Goal: Information Seeking & Learning: Learn about a topic

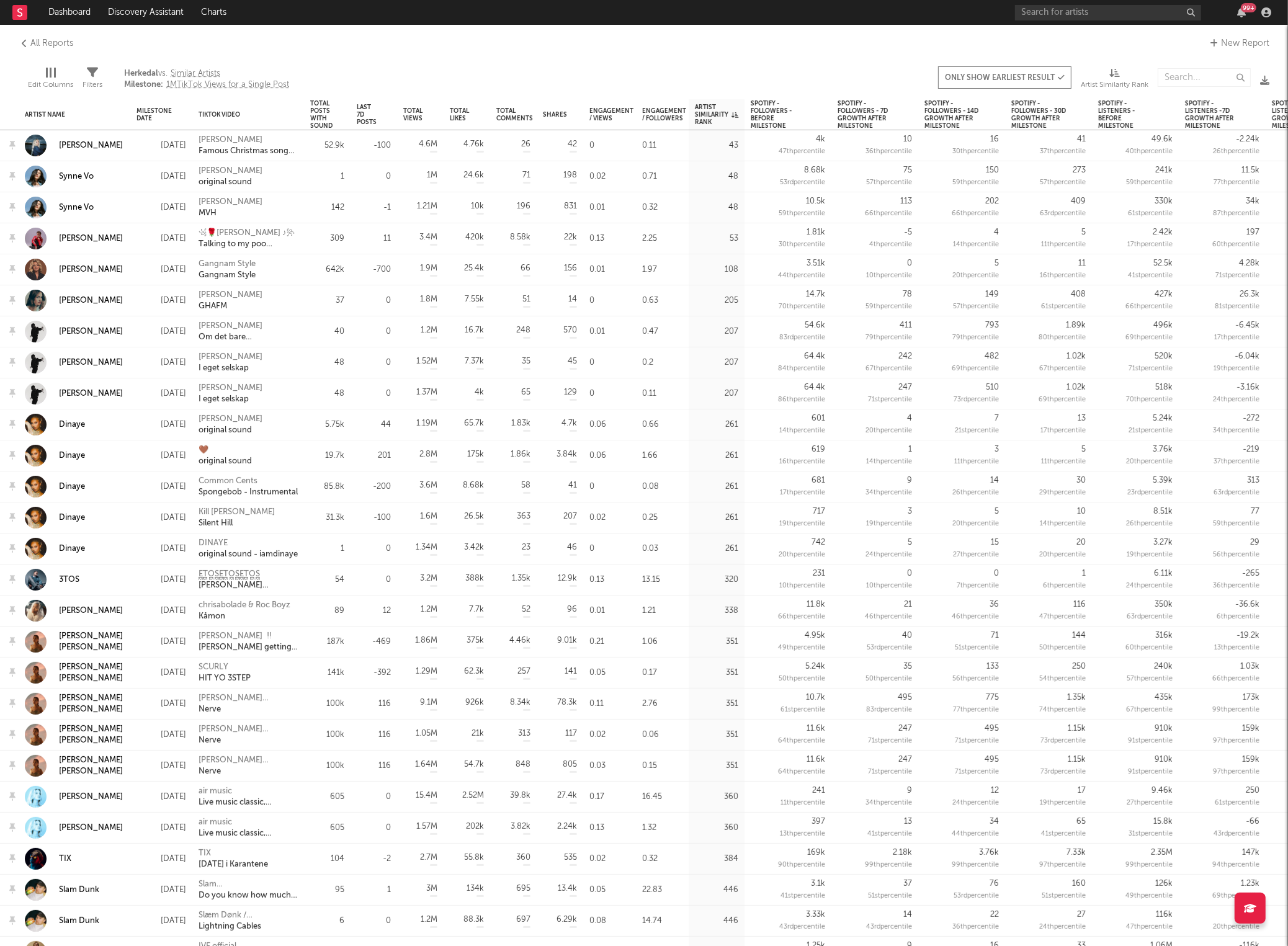
click at [19, 12] on icon at bounding box center [20, 12] width 5 height 8
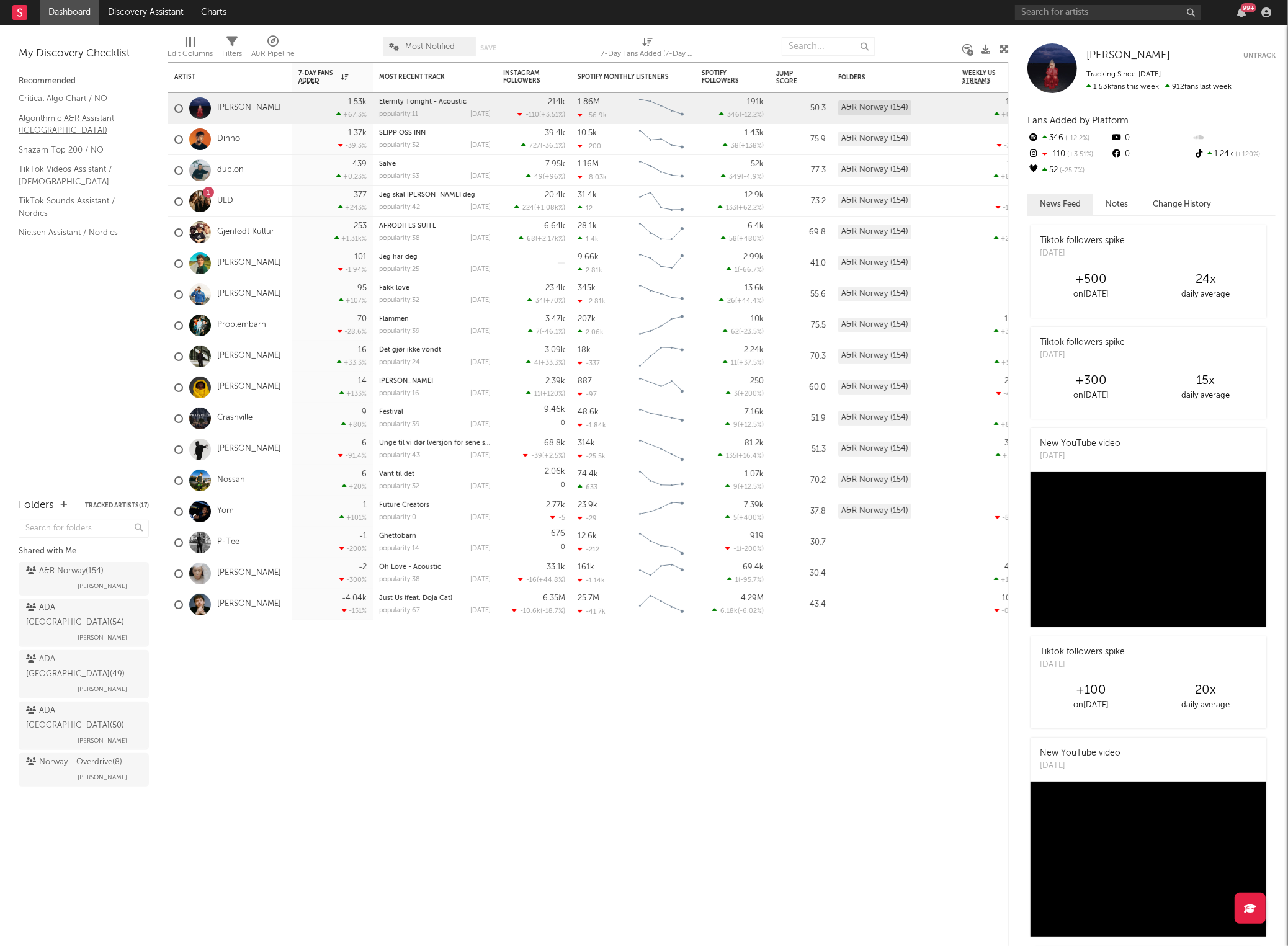
click at [78, 117] on link "Algorithmic A&R Assistant ([GEOGRAPHIC_DATA])" at bounding box center [77, 124] width 118 height 25
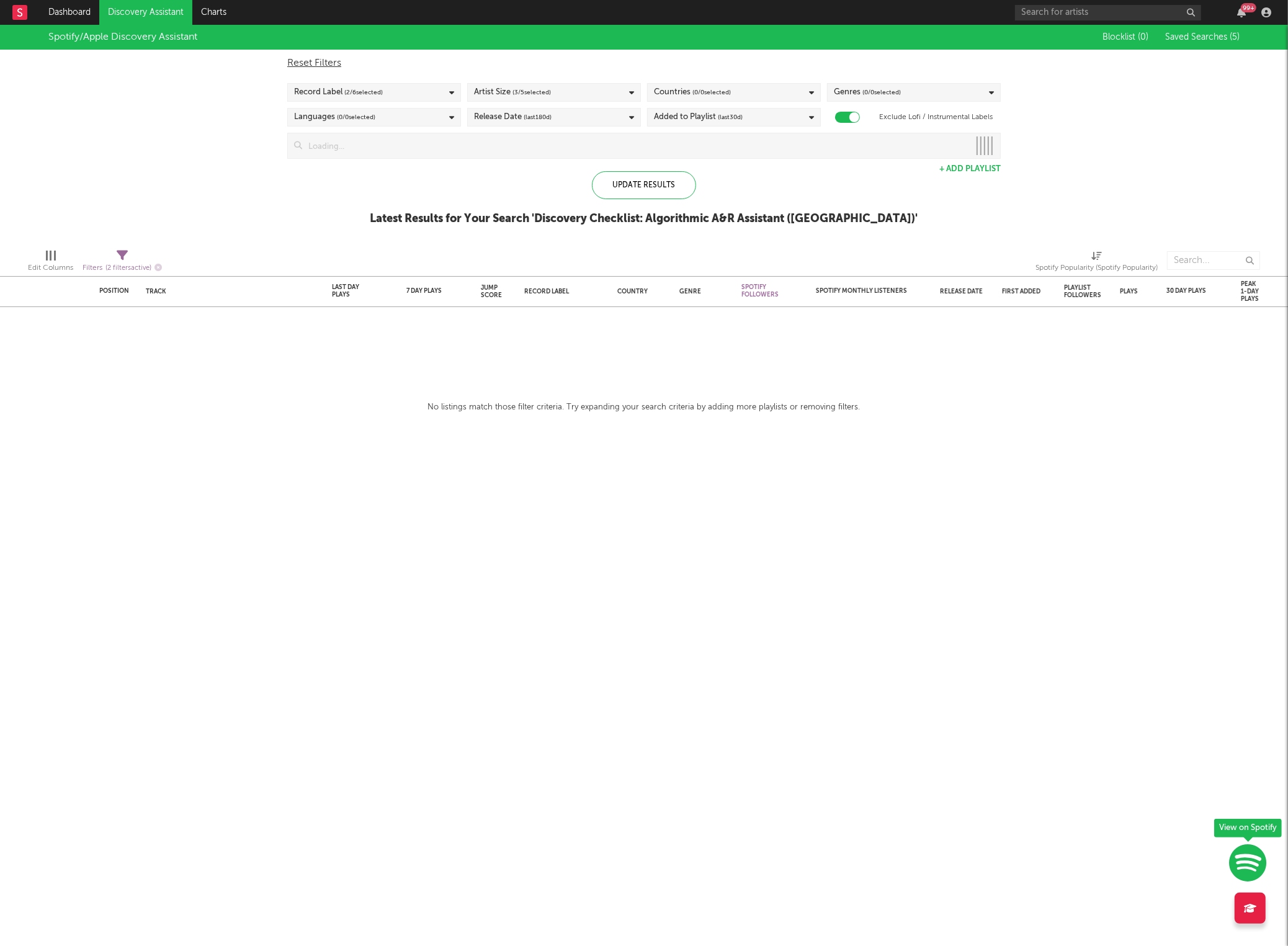
click at [698, 90] on span "( 0 / 0 selected)" at bounding box center [712, 92] width 39 height 15
type input "norway"
drag, startPoint x: 470, startPoint y: 207, endPoint x: 558, endPoint y: 201, distance: 88.2
click at [470, 206] on div "Update Results Latest Results for Your Search ' Discovery Checklist: Algorithmi…" at bounding box center [644, 205] width 548 height 68
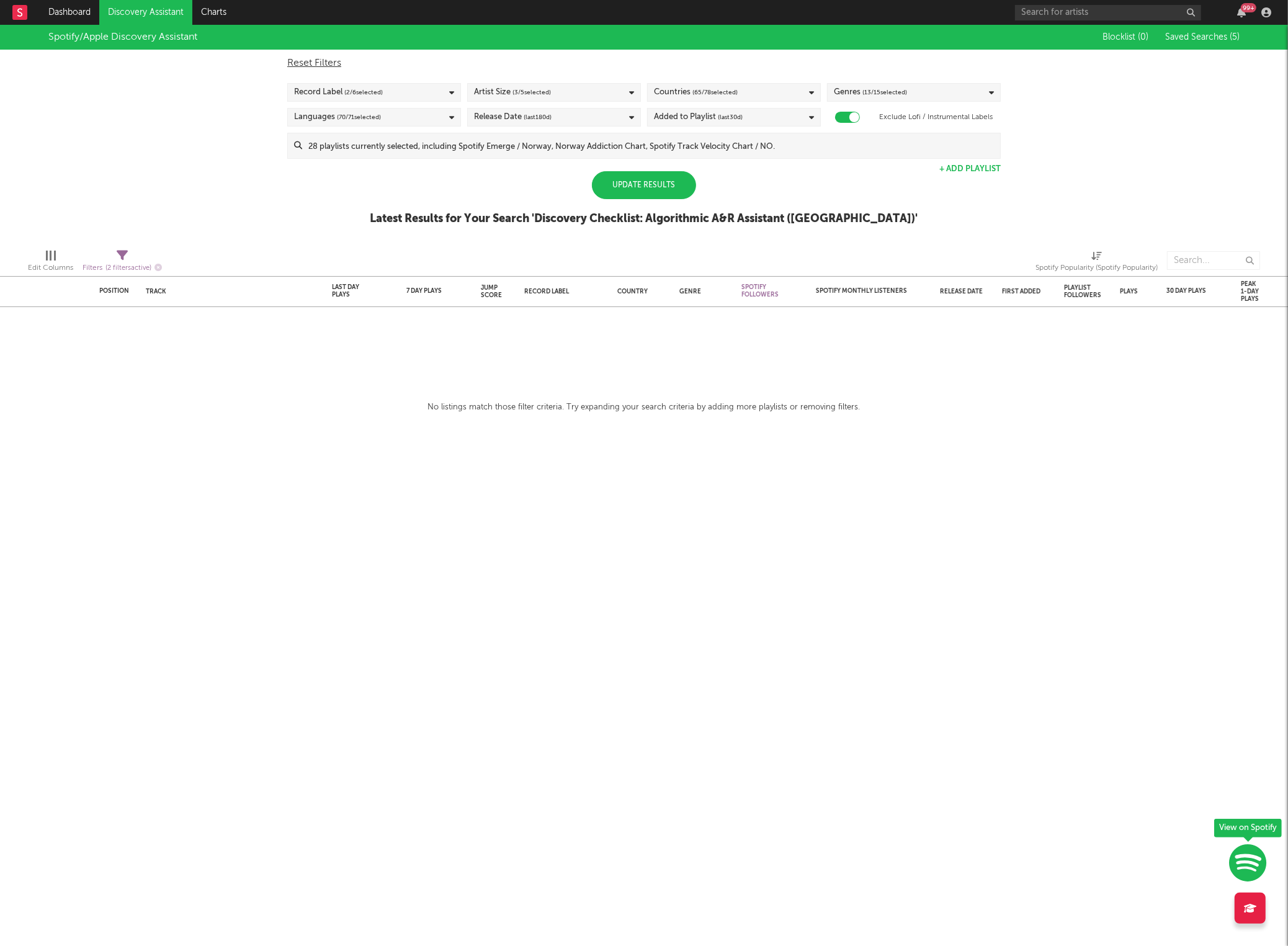
click at [655, 188] on div "Update Results" at bounding box center [644, 185] width 104 height 28
click at [652, 191] on div "Update Results" at bounding box center [644, 185] width 104 height 28
click at [375, 86] on span "( 2 / 6 selected)" at bounding box center [364, 92] width 39 height 15
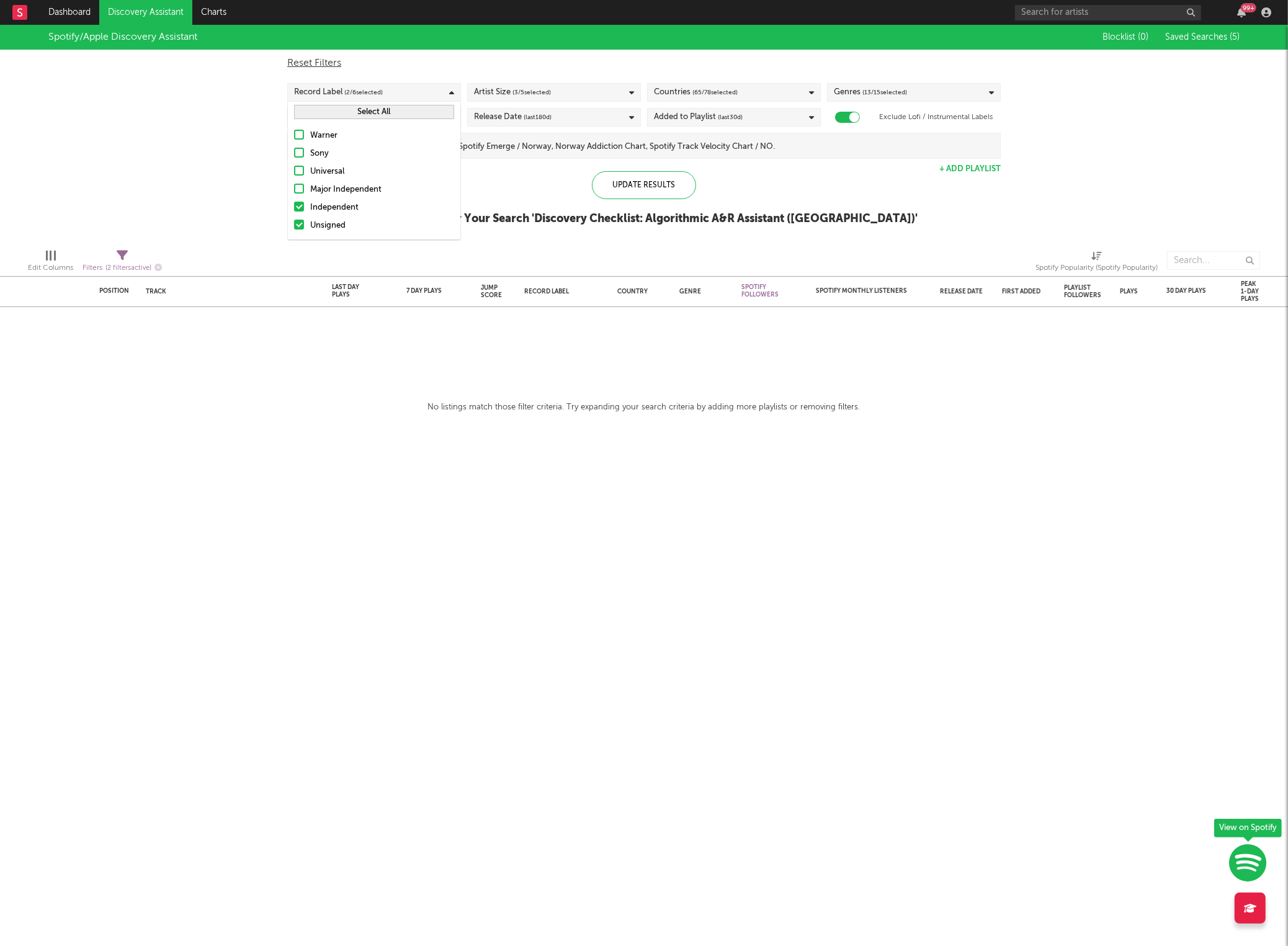
click at [539, 86] on span "( 3 / 5 selected)" at bounding box center [532, 92] width 39 height 15
click at [545, 88] on span "( 3 / 5 selected)" at bounding box center [532, 92] width 39 height 15
click at [717, 93] on span "( 65 / 78 selected)" at bounding box center [715, 92] width 45 height 15
click at [747, 108] on button "Select All" at bounding box center [734, 112] width 160 height 14
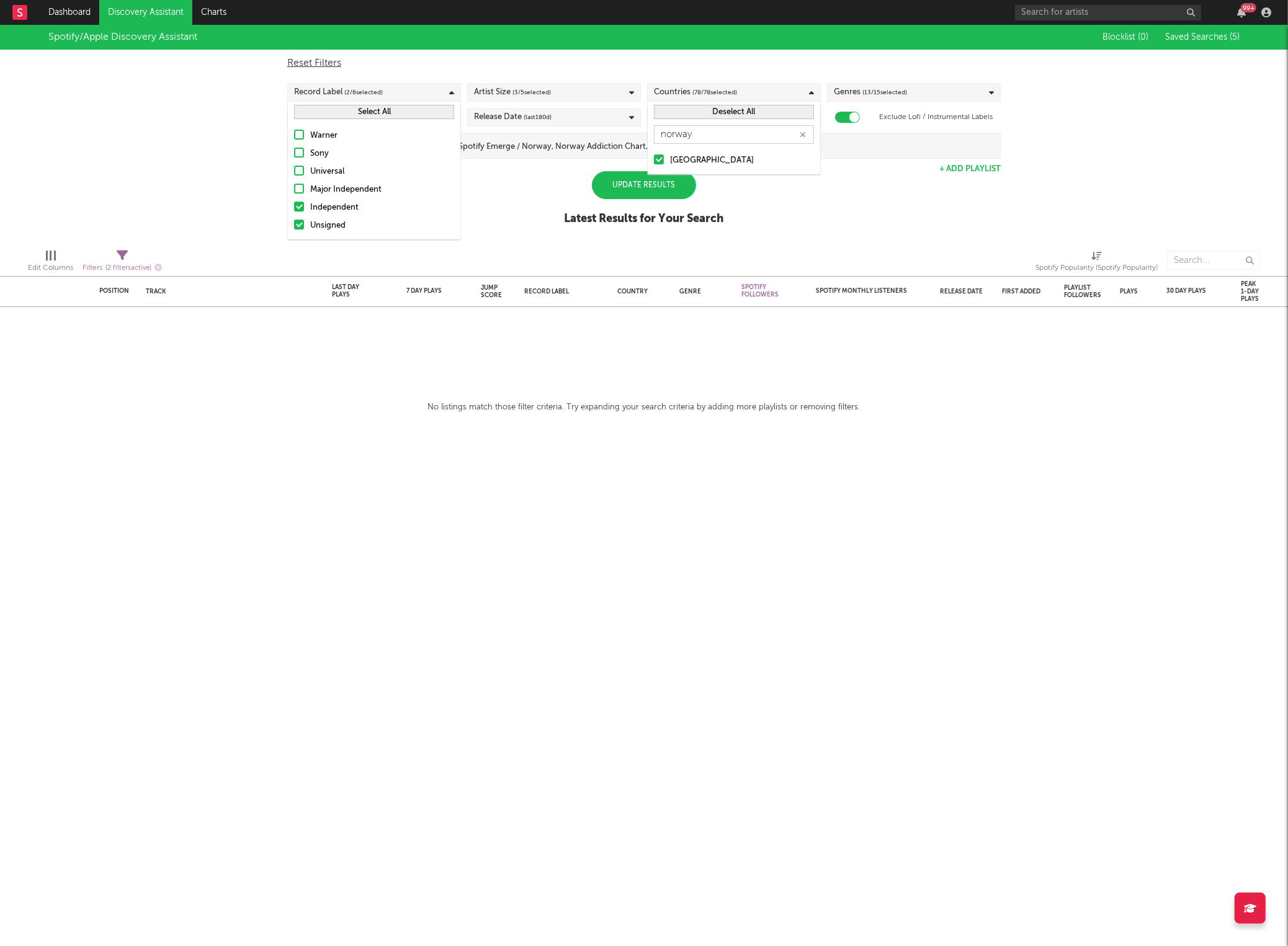
click at [747, 108] on button "Deselect All" at bounding box center [734, 112] width 160 height 14
click at [659, 159] on div at bounding box center [659, 159] width 10 height 10
click at [654, 159] on input "[GEOGRAPHIC_DATA]" at bounding box center [654, 161] width 0 height 15
click at [660, 190] on div "Update Results" at bounding box center [644, 185] width 104 height 28
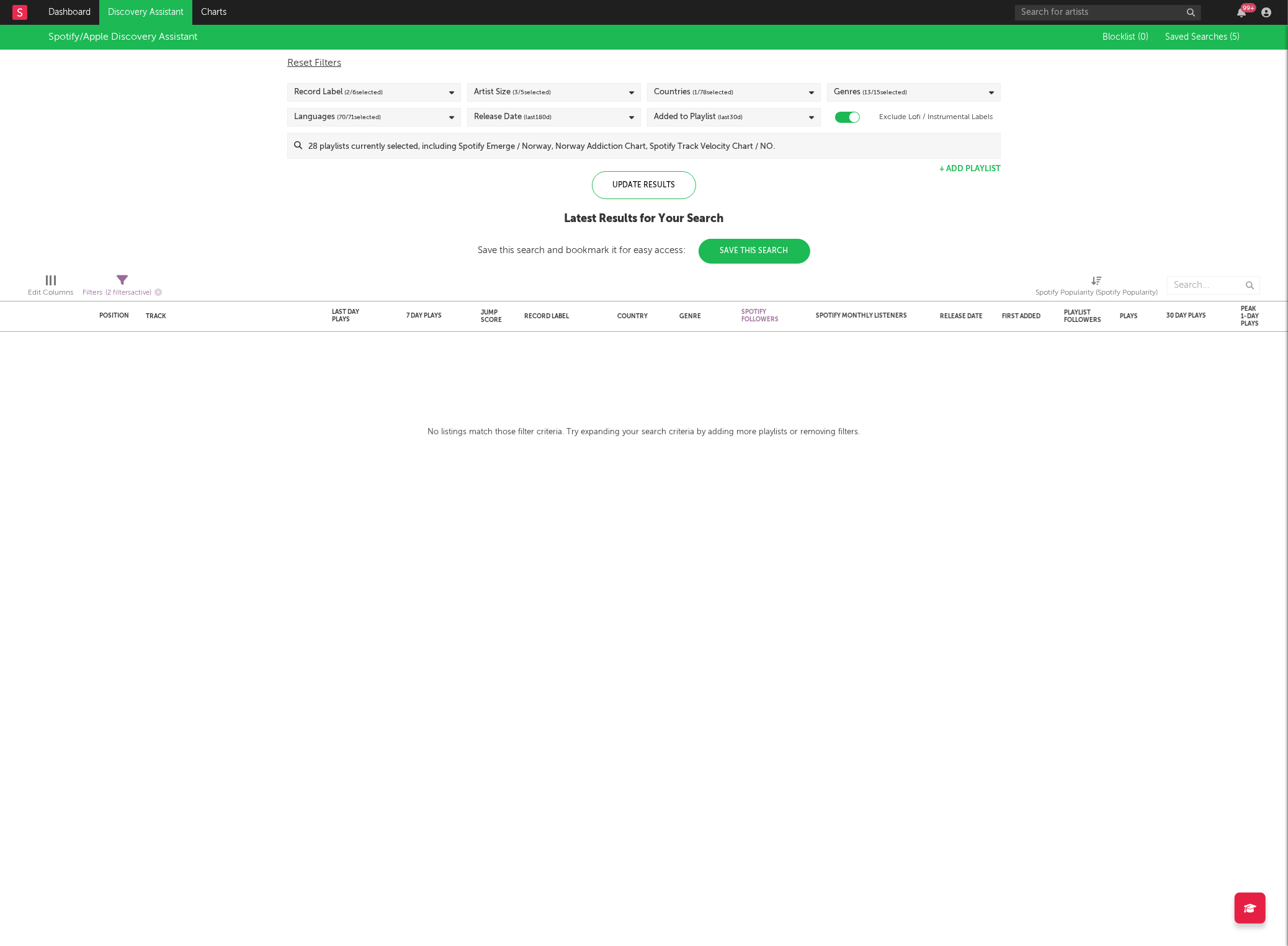
click at [907, 94] on span "( 13 / 15 selected)" at bounding box center [884, 92] width 45 height 15
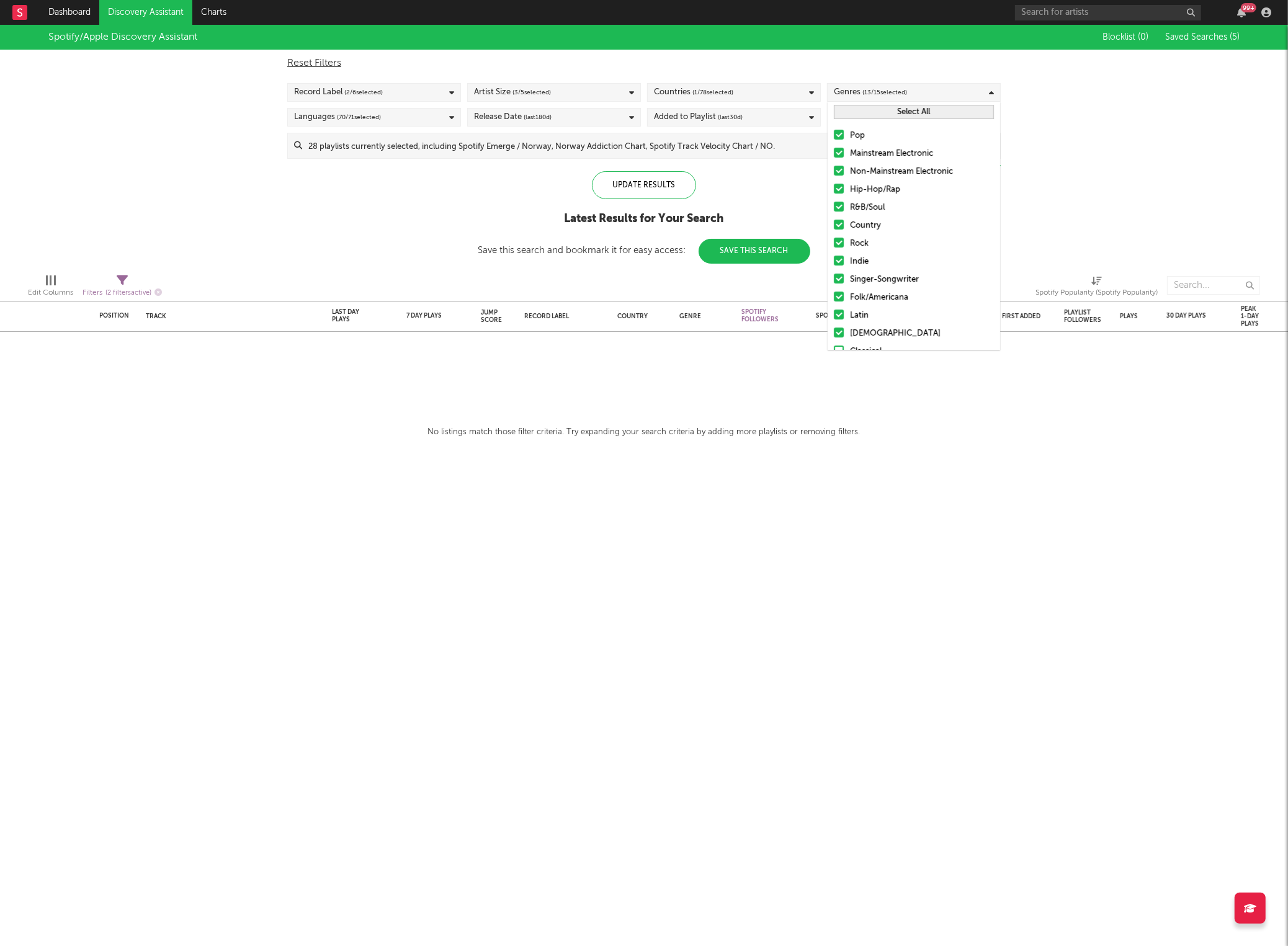
click at [905, 93] on span "( 13 / 15 selected)" at bounding box center [884, 92] width 45 height 15
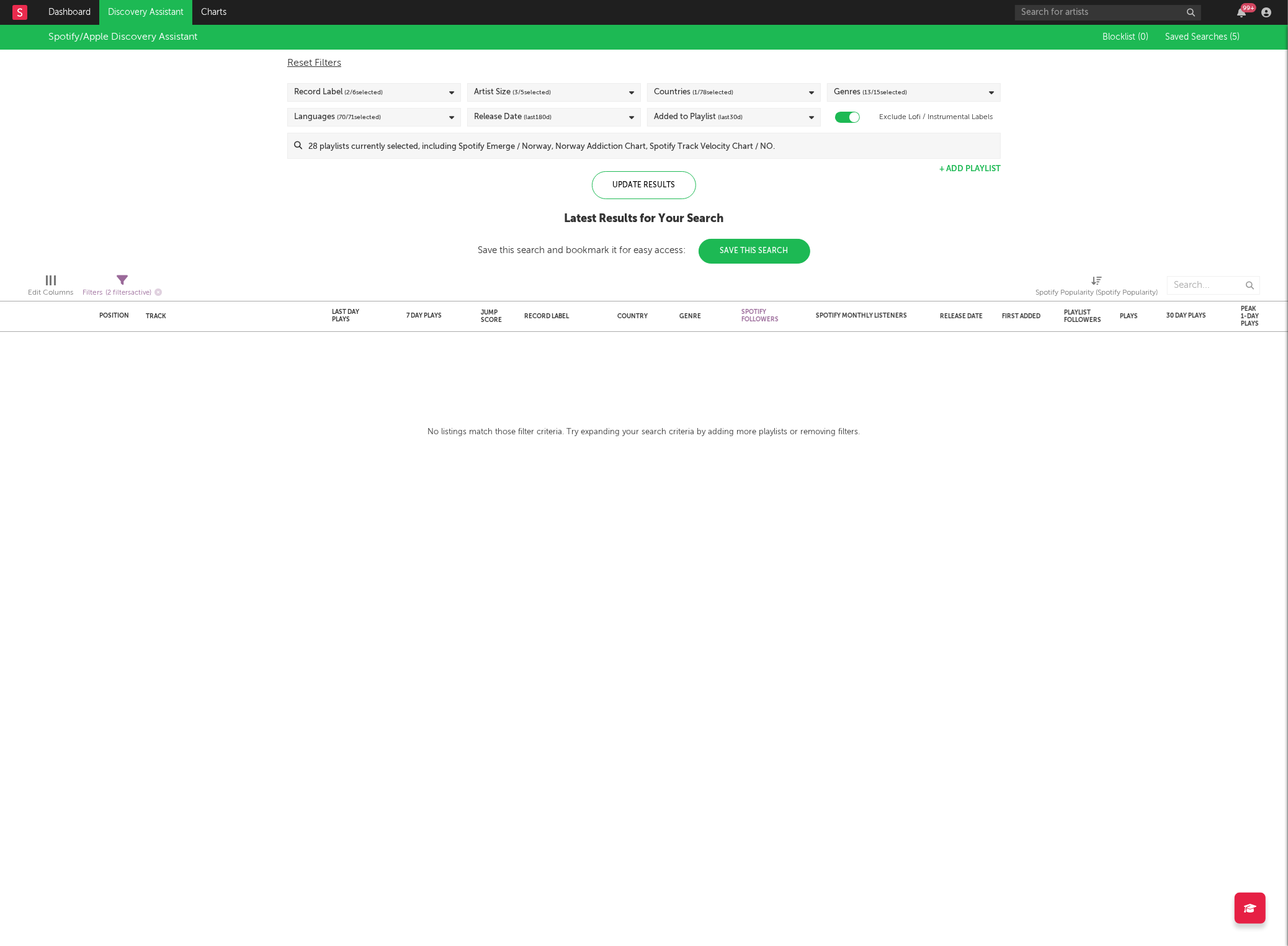
click at [772, 112] on div "Added to Playlist (last 30 d)" at bounding box center [733, 117] width 173 height 19
click at [395, 188] on div "Spotify/Apple Discovery Assistant Blocklist ( 0 ) Saved Searches ( 5 ) Reset Fi…" at bounding box center [644, 144] width 1288 height 239
click at [448, 149] on input at bounding box center [651, 146] width 698 height 25
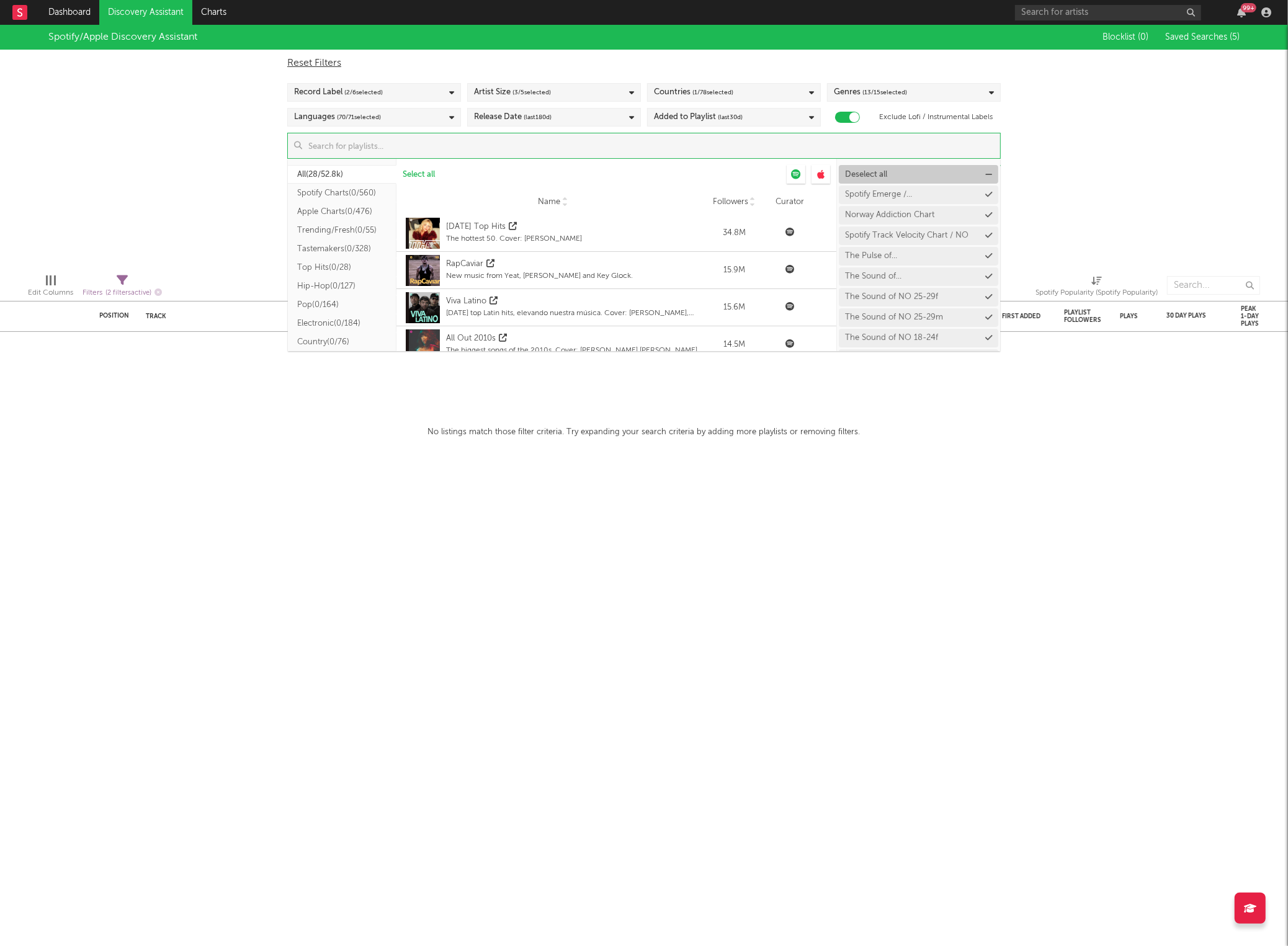
click at [848, 175] on span "Deselect all" at bounding box center [866, 175] width 42 height 8
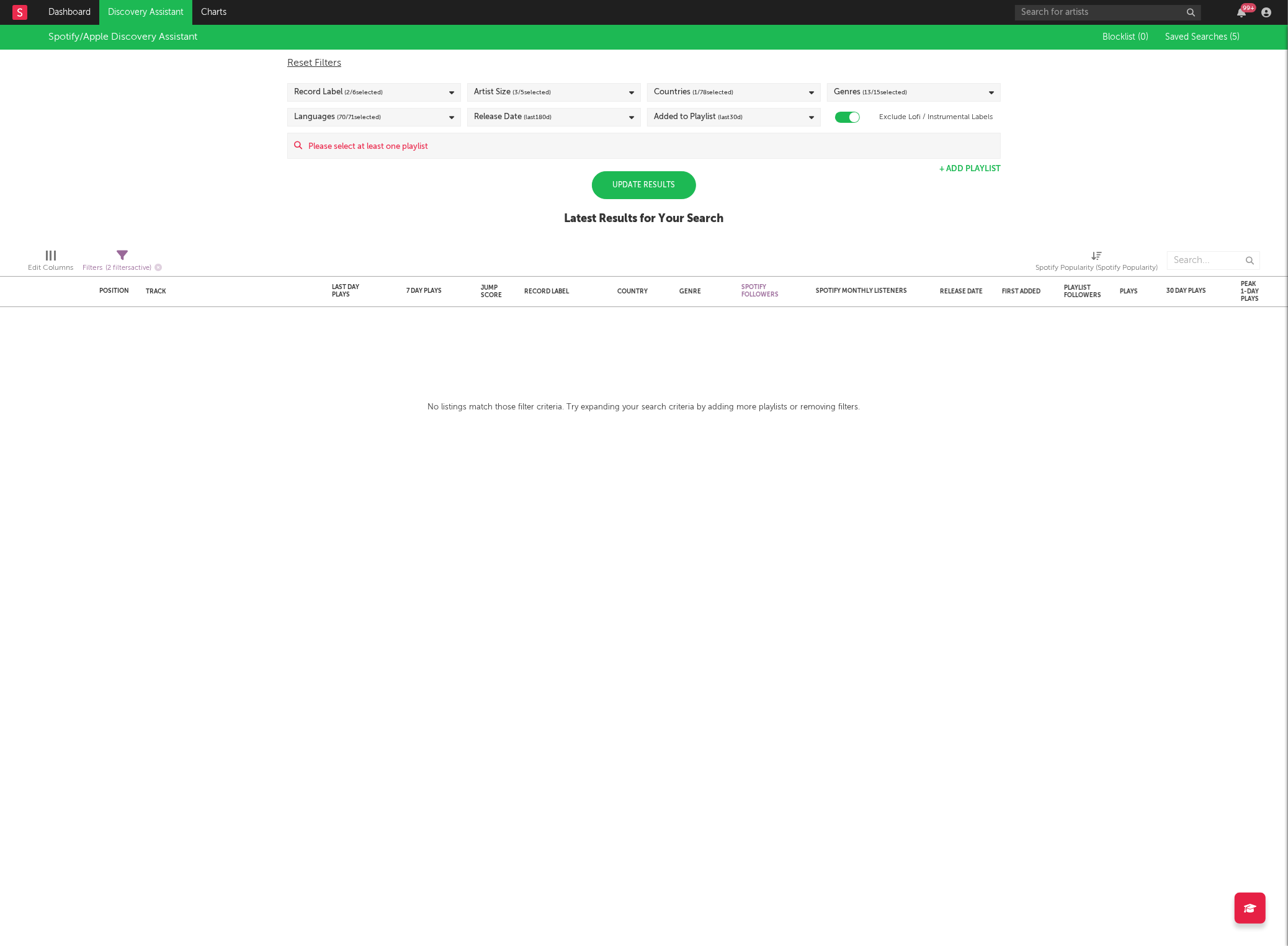
click at [168, 206] on div "Spotify/Apple Discovery Assistant Blocklist ( 0 ) Saved Searches ( 5 ) Reset Fi…" at bounding box center [644, 132] width 1288 height 214
click at [620, 182] on div "Update Results" at bounding box center [644, 185] width 104 height 28
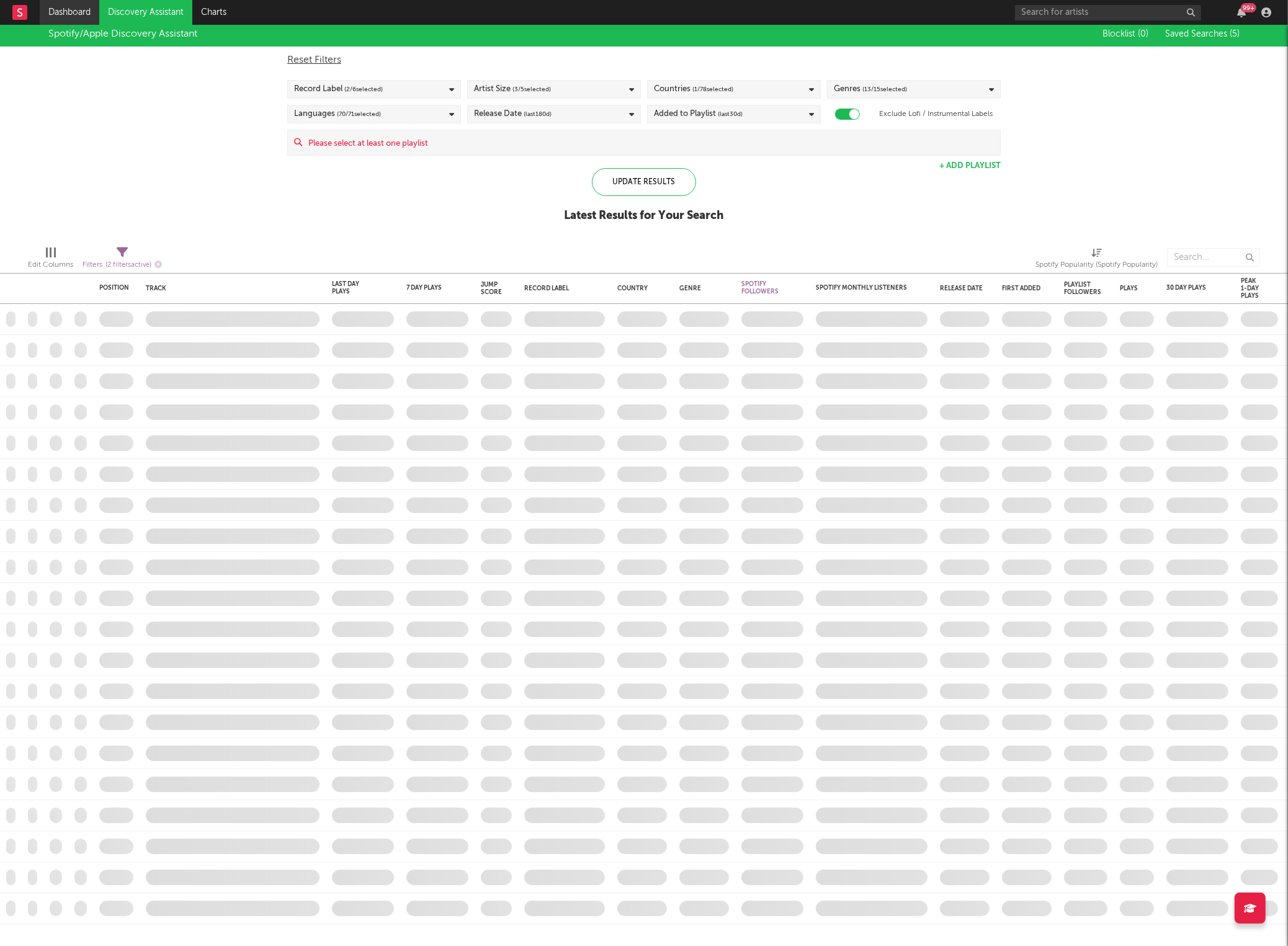
click at [65, 7] on link "Dashboard" at bounding box center [70, 12] width 59 height 25
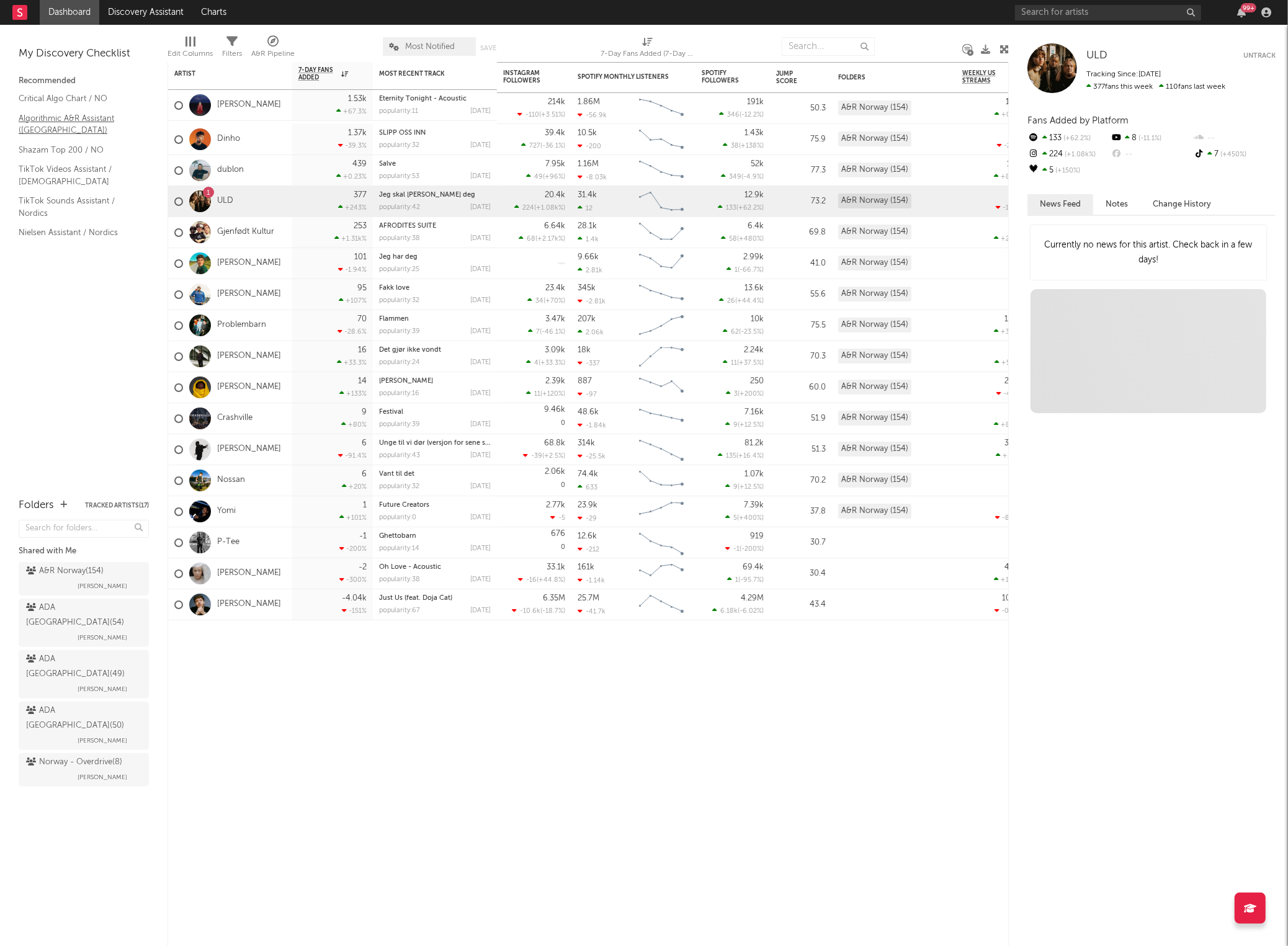
click at [42, 123] on link "Algorithmic A&R Assistant ([GEOGRAPHIC_DATA])" at bounding box center [77, 124] width 118 height 25
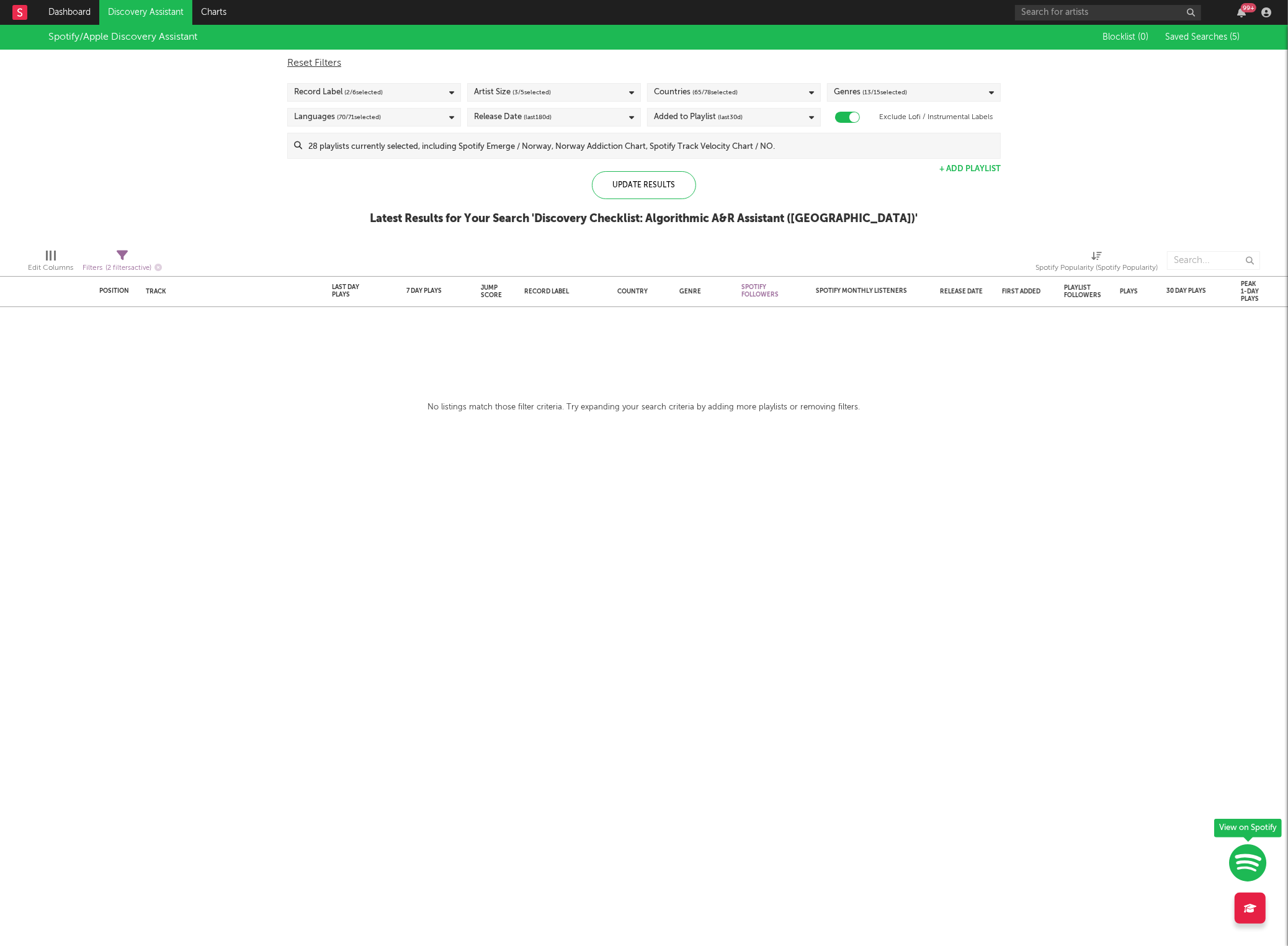
click at [16, 13] on rect at bounding box center [19, 12] width 15 height 15
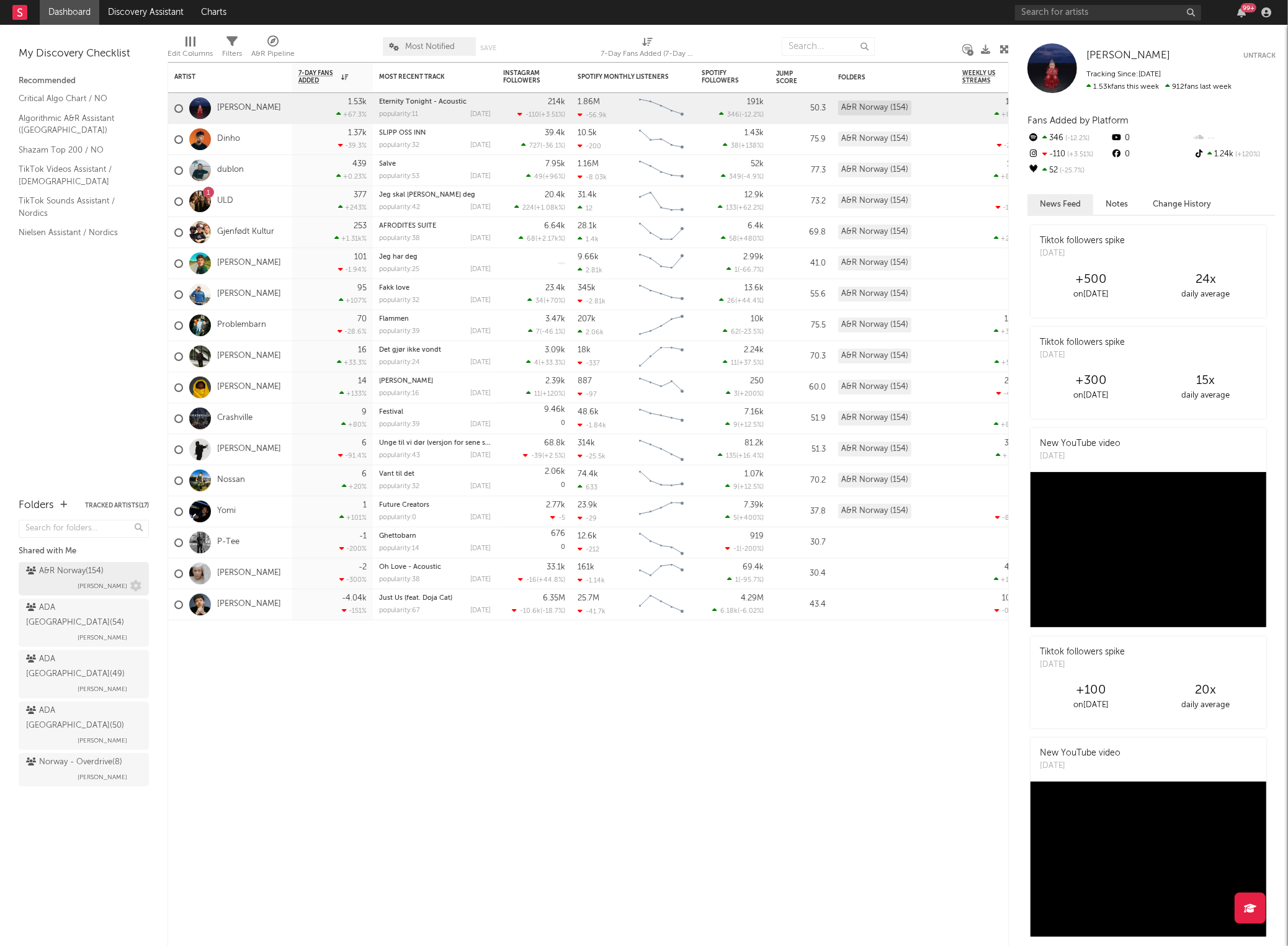
click at [57, 586] on div "A&R Norway ( 154 ) [PERSON_NAME]" at bounding box center [83, 578] width 115 height 30
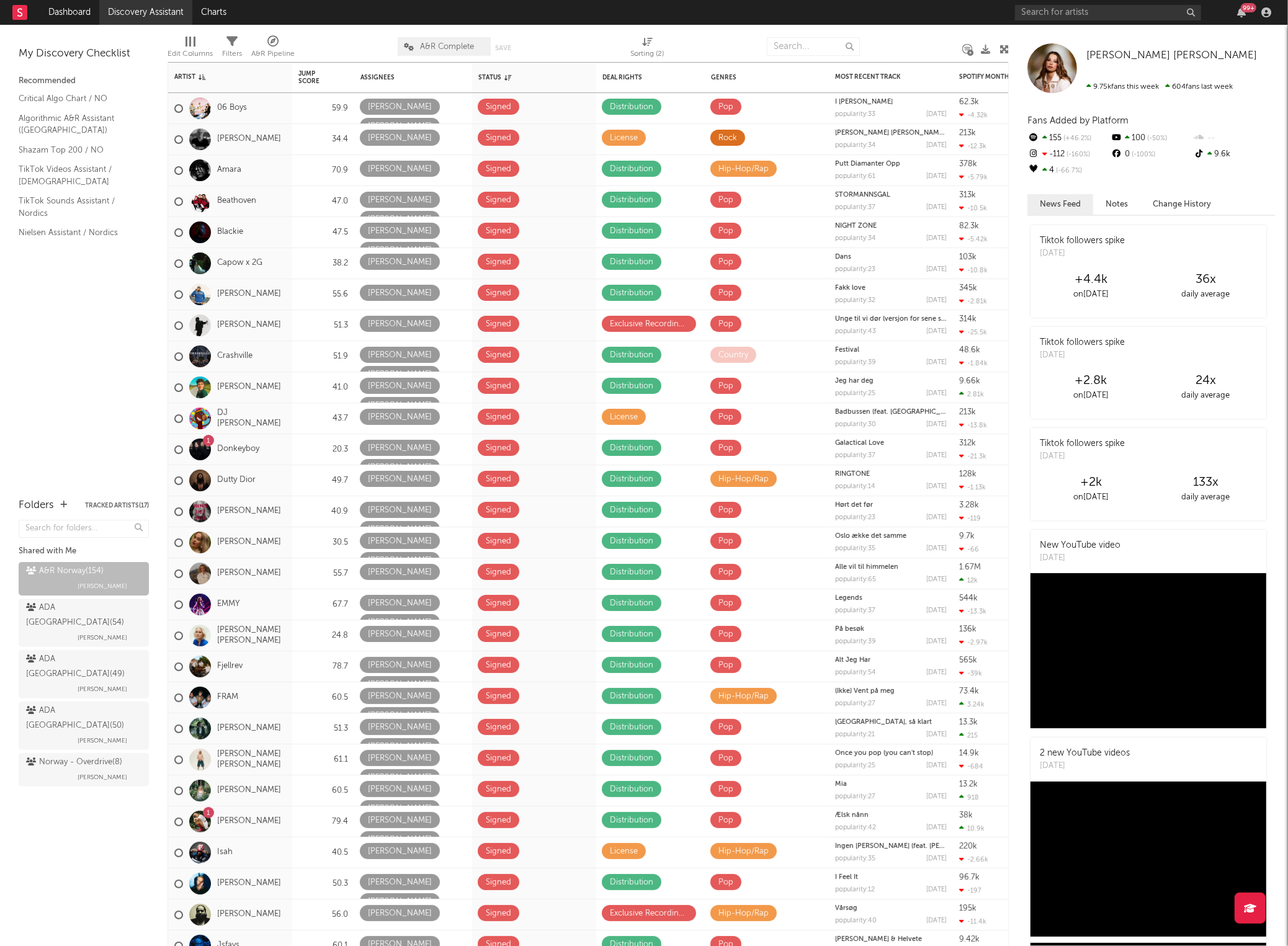
click at [154, 8] on link "Discovery Assistant" at bounding box center [146, 12] width 93 height 25
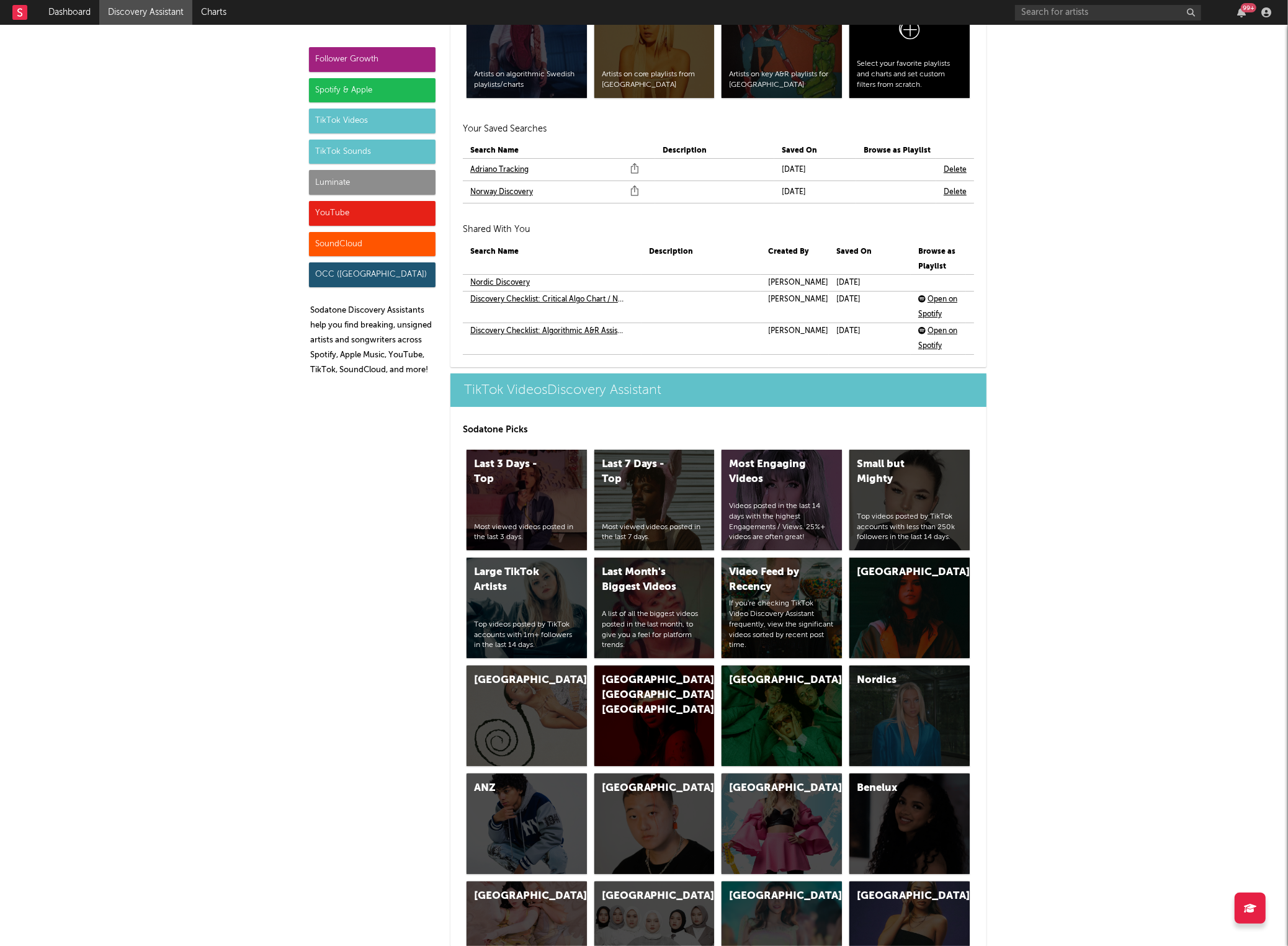
scroll to position [2914, 0]
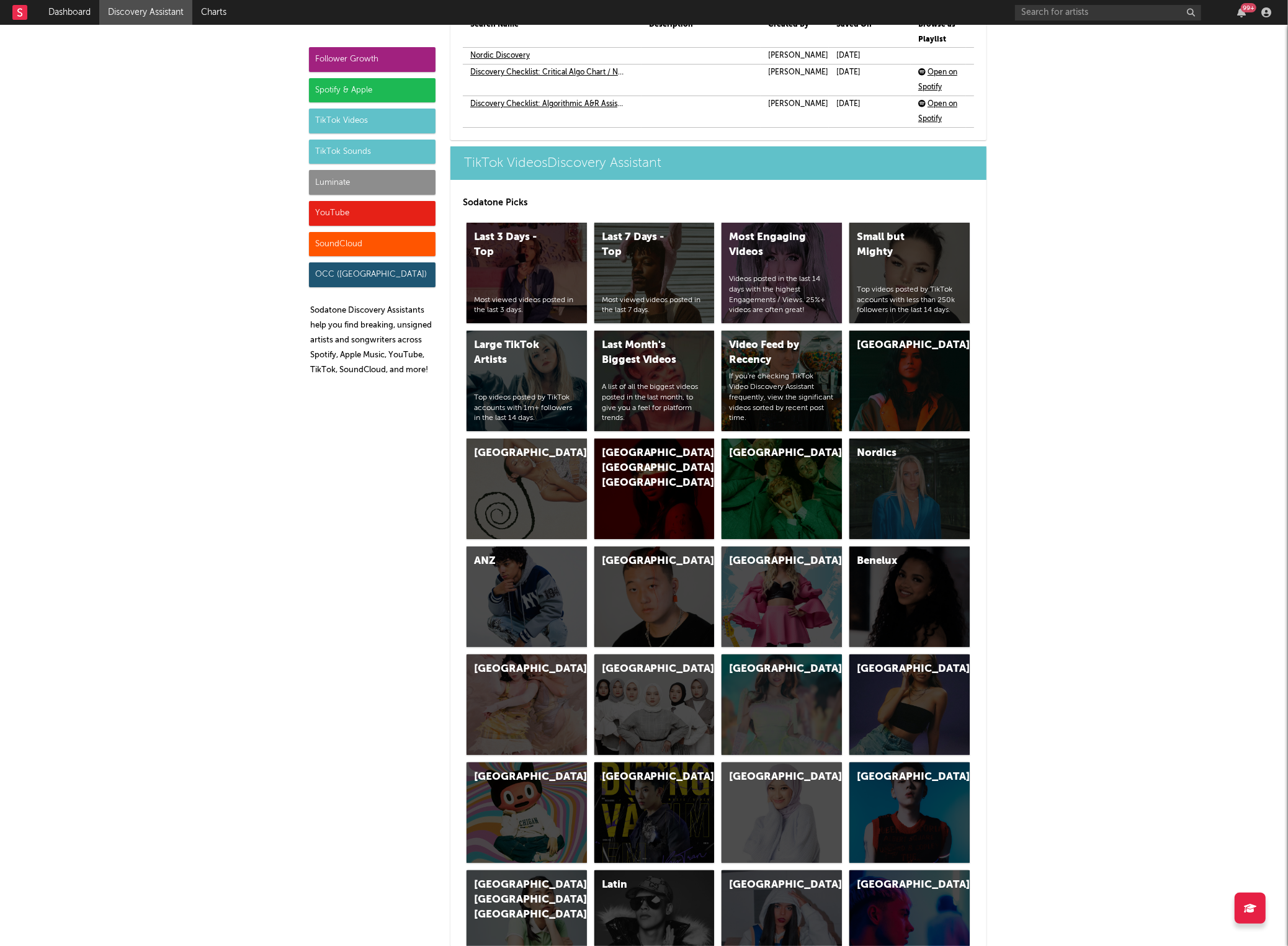
click at [348, 88] on div "Spotify & Apple" at bounding box center [372, 90] width 126 height 25
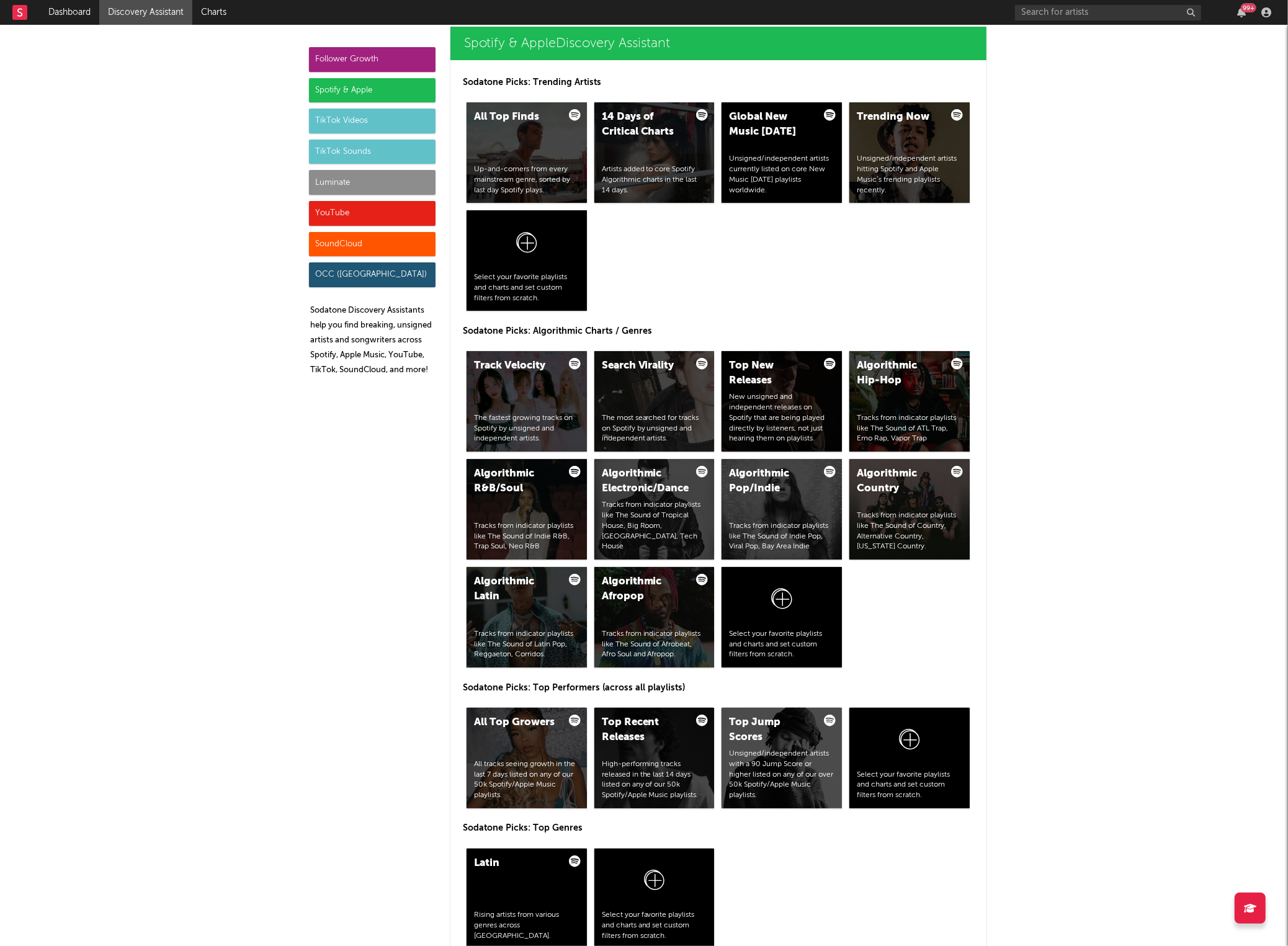
scroll to position [1239, 0]
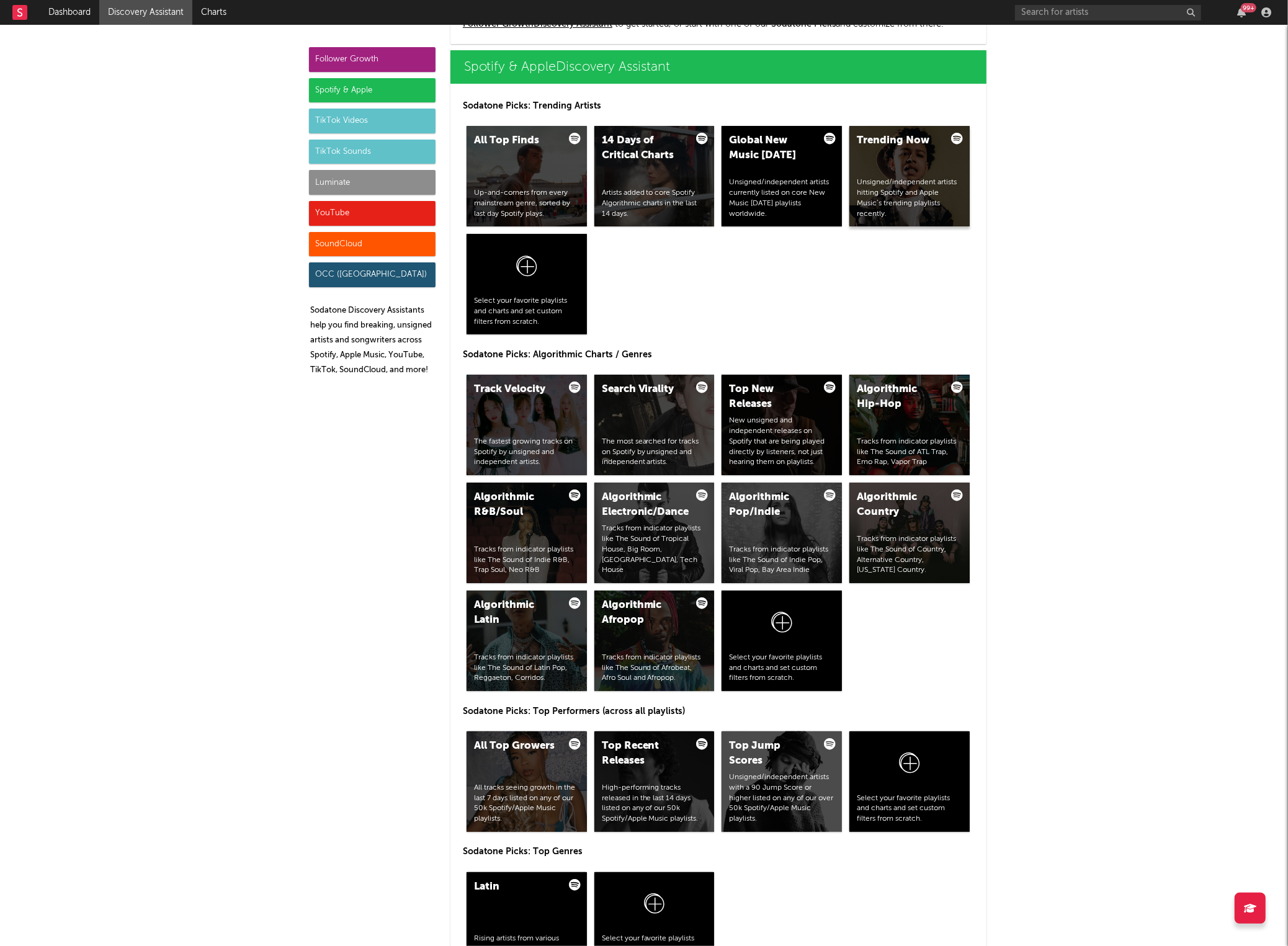
click at [896, 190] on div "Unsigned/independent artists hitting Spotify and Apple Music’s trending playlis…" at bounding box center [910, 198] width 106 height 41
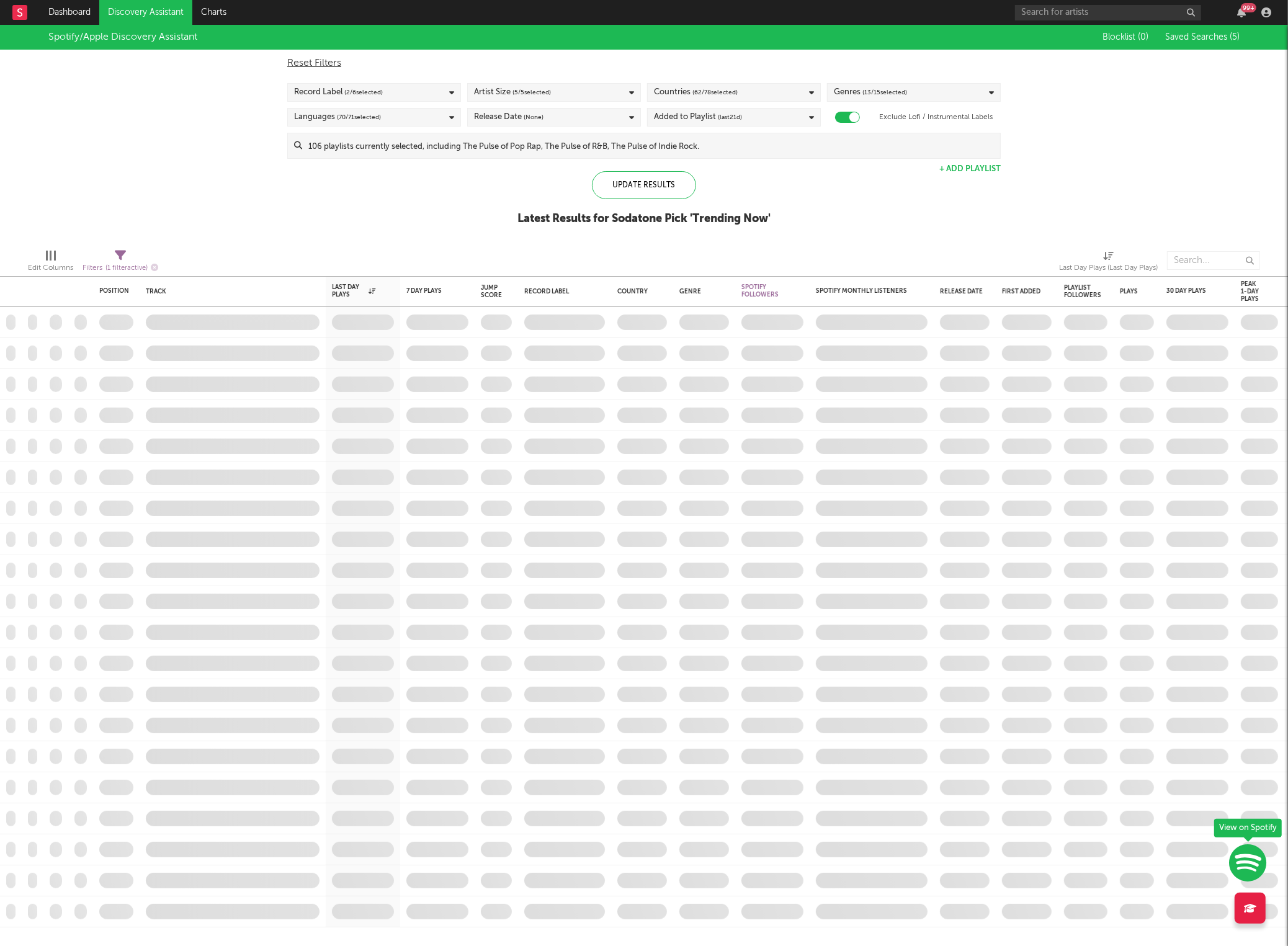
checkbox input "true"
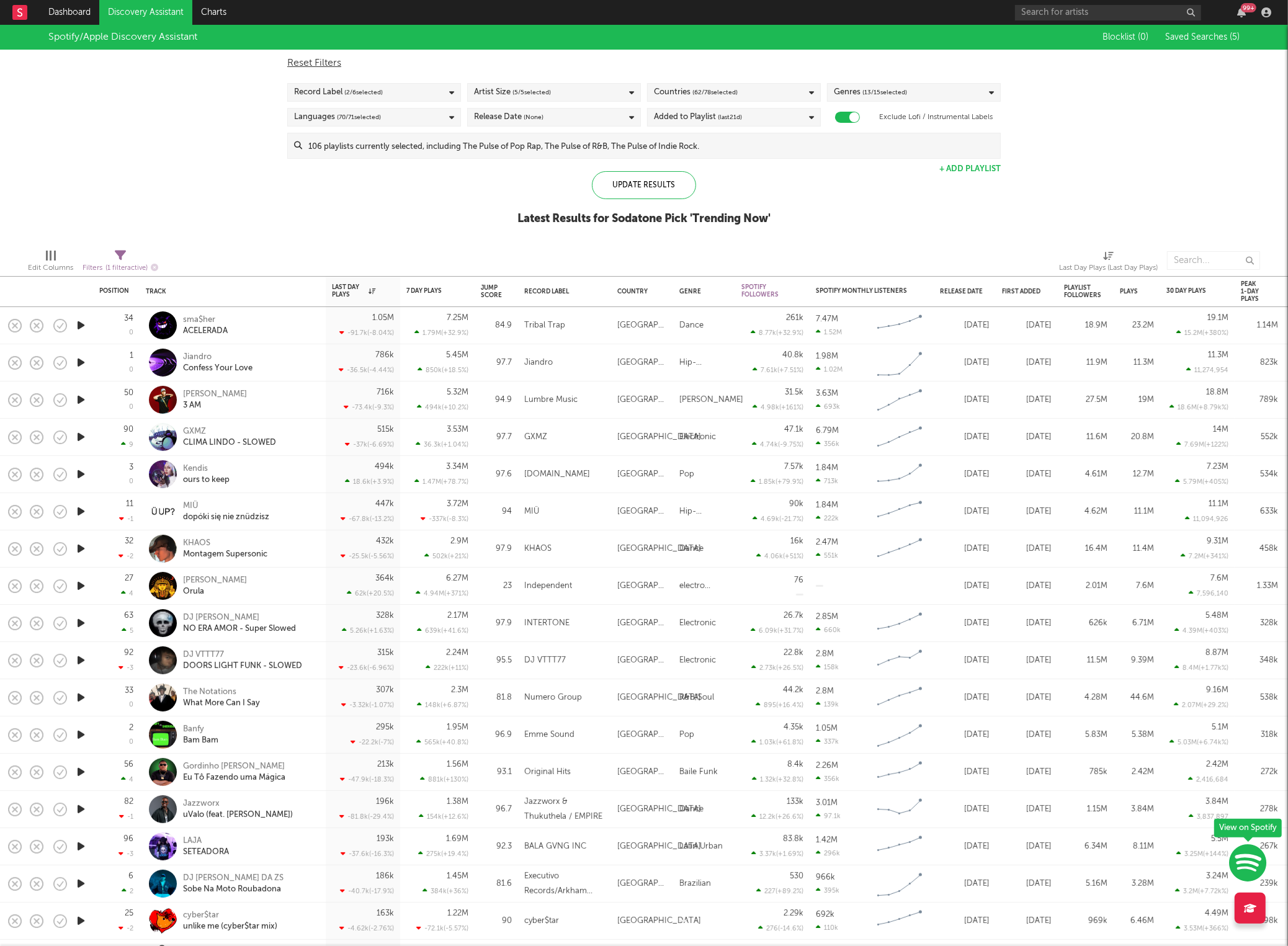
click at [785, 92] on div "Countries ( 62 / 78 selected)" at bounding box center [733, 92] width 173 height 19
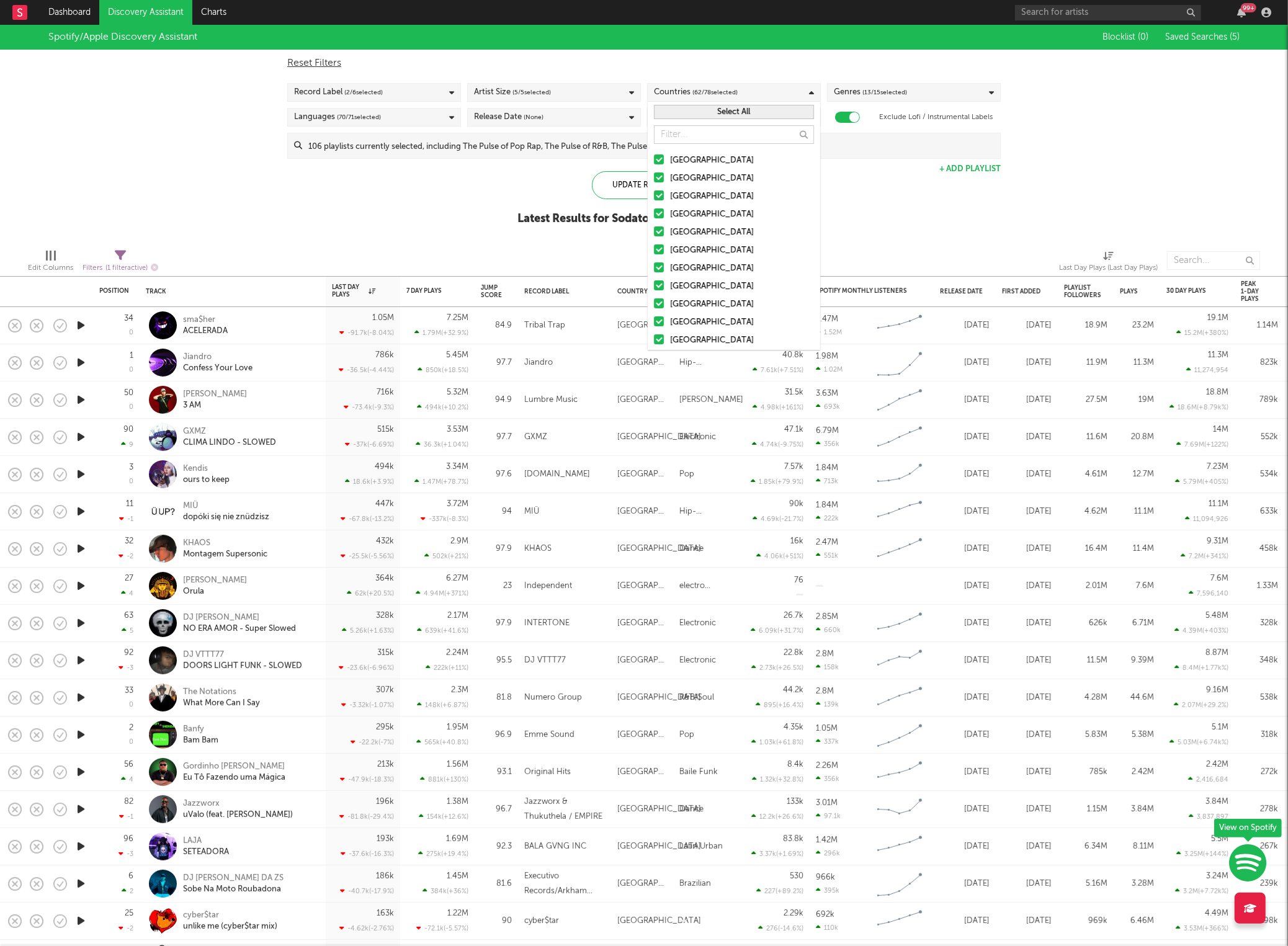
click at [721, 112] on button "Select All" at bounding box center [734, 112] width 160 height 14
click at [721, 112] on button "Deselect All" at bounding box center [734, 112] width 160 height 14
click at [696, 137] on input "text" at bounding box center [734, 134] width 160 height 19
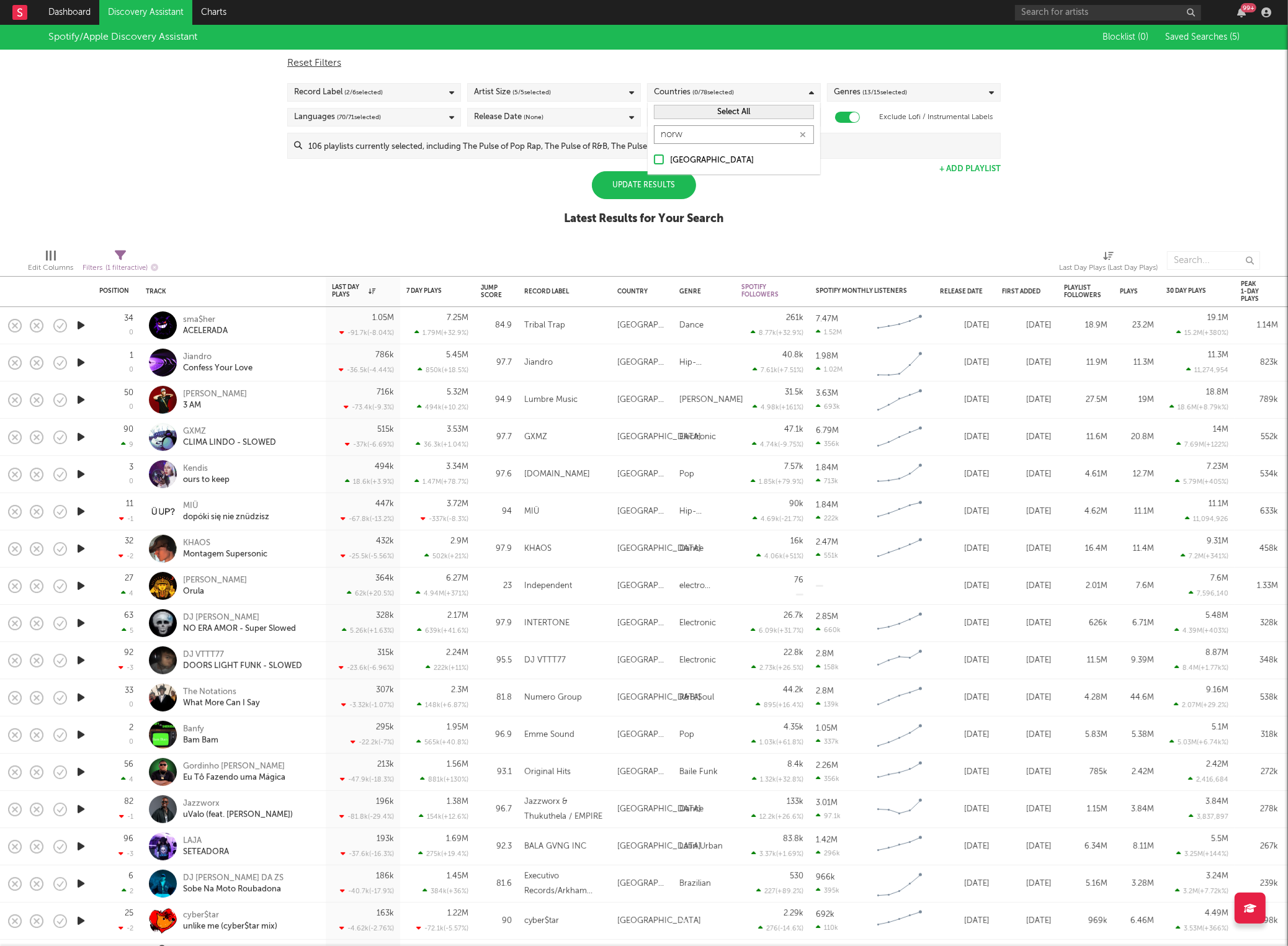
type input "norw"
click at [659, 163] on div at bounding box center [659, 159] width 10 height 10
click at [654, 163] on input "[GEOGRAPHIC_DATA]" at bounding box center [654, 161] width 0 height 15
click at [646, 189] on div "Update Results" at bounding box center [644, 185] width 104 height 28
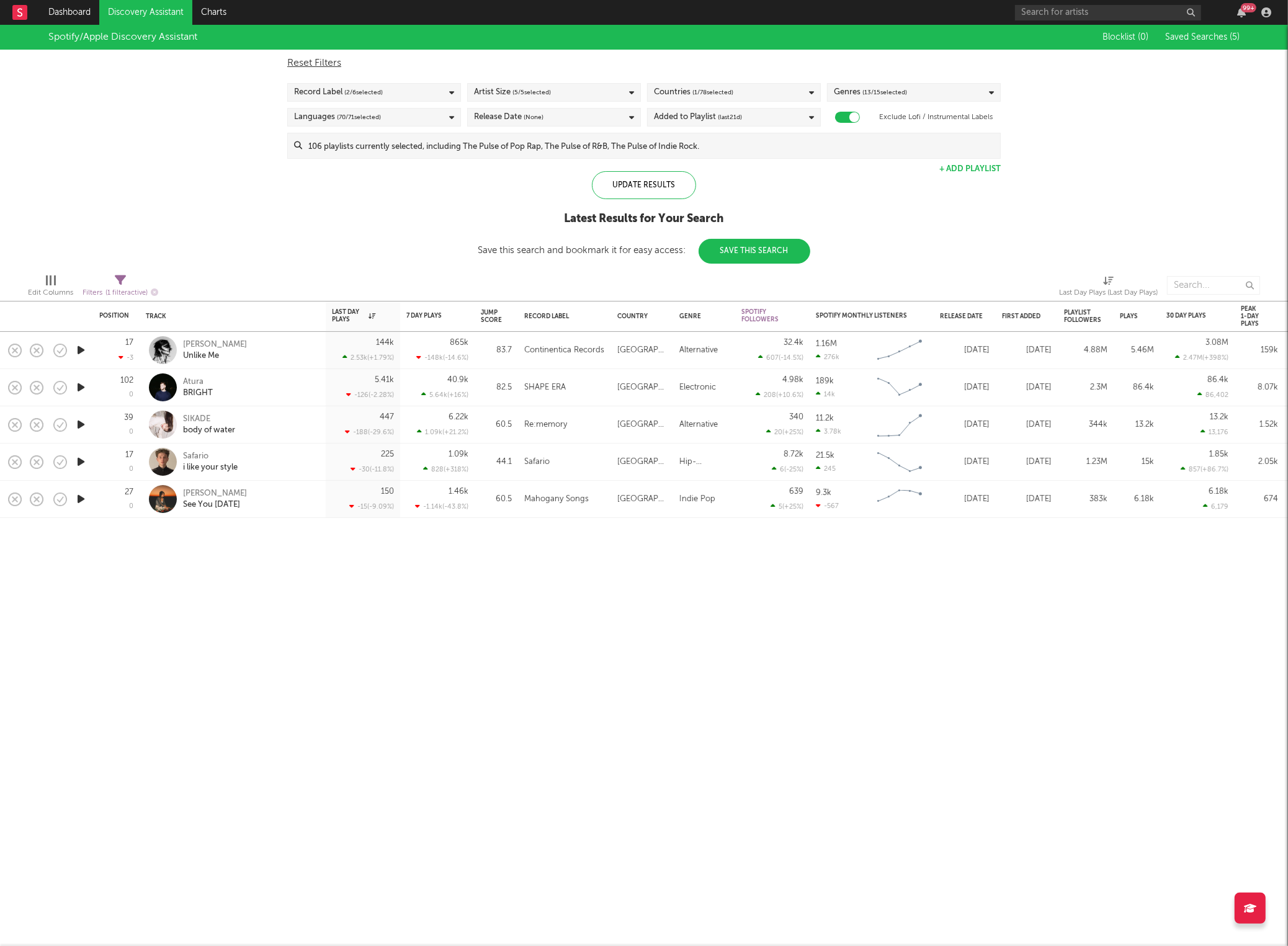
click at [366, 141] on input at bounding box center [651, 146] width 698 height 25
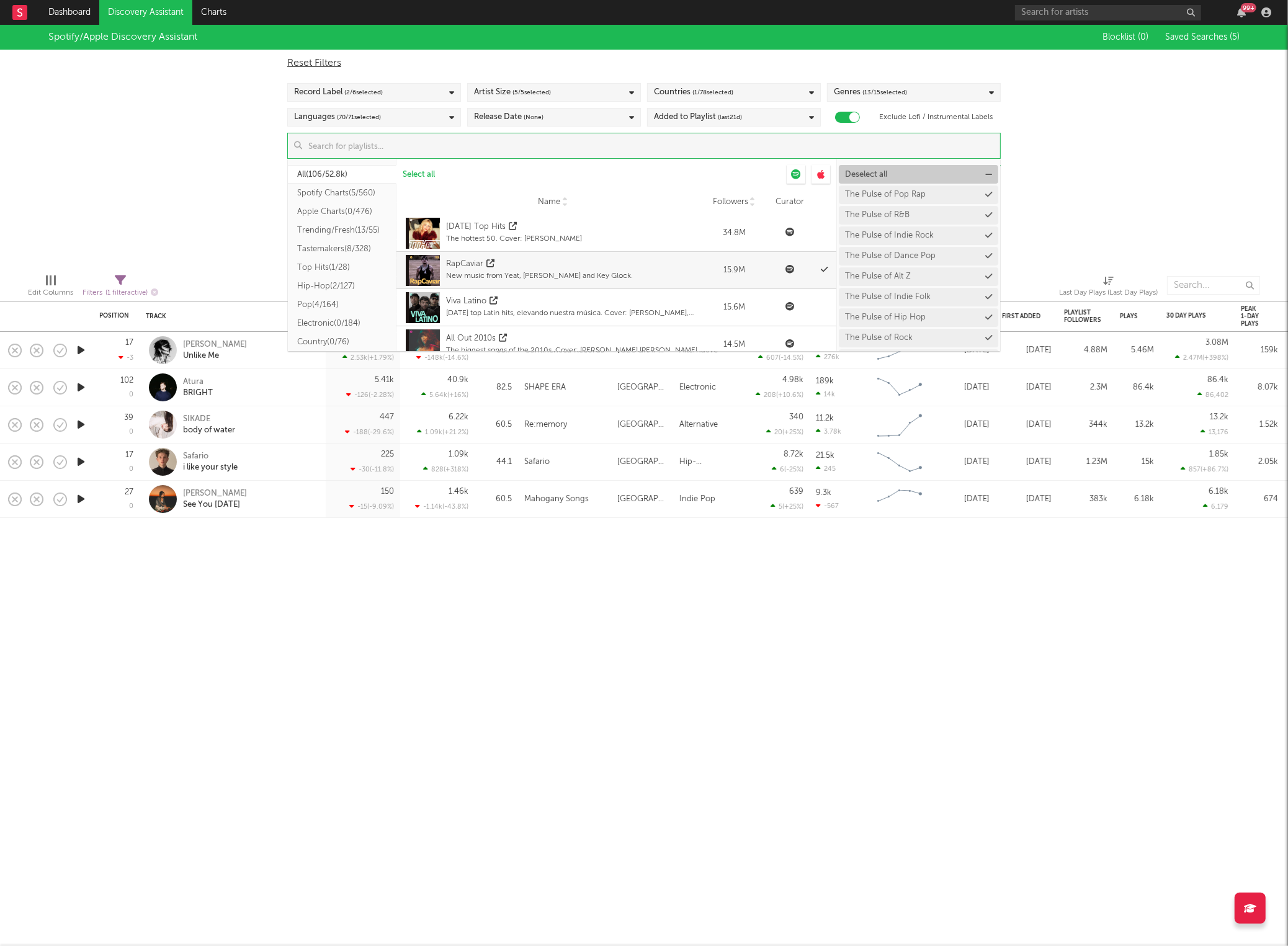
click at [876, 177] on span "Deselect all" at bounding box center [866, 175] width 42 height 8
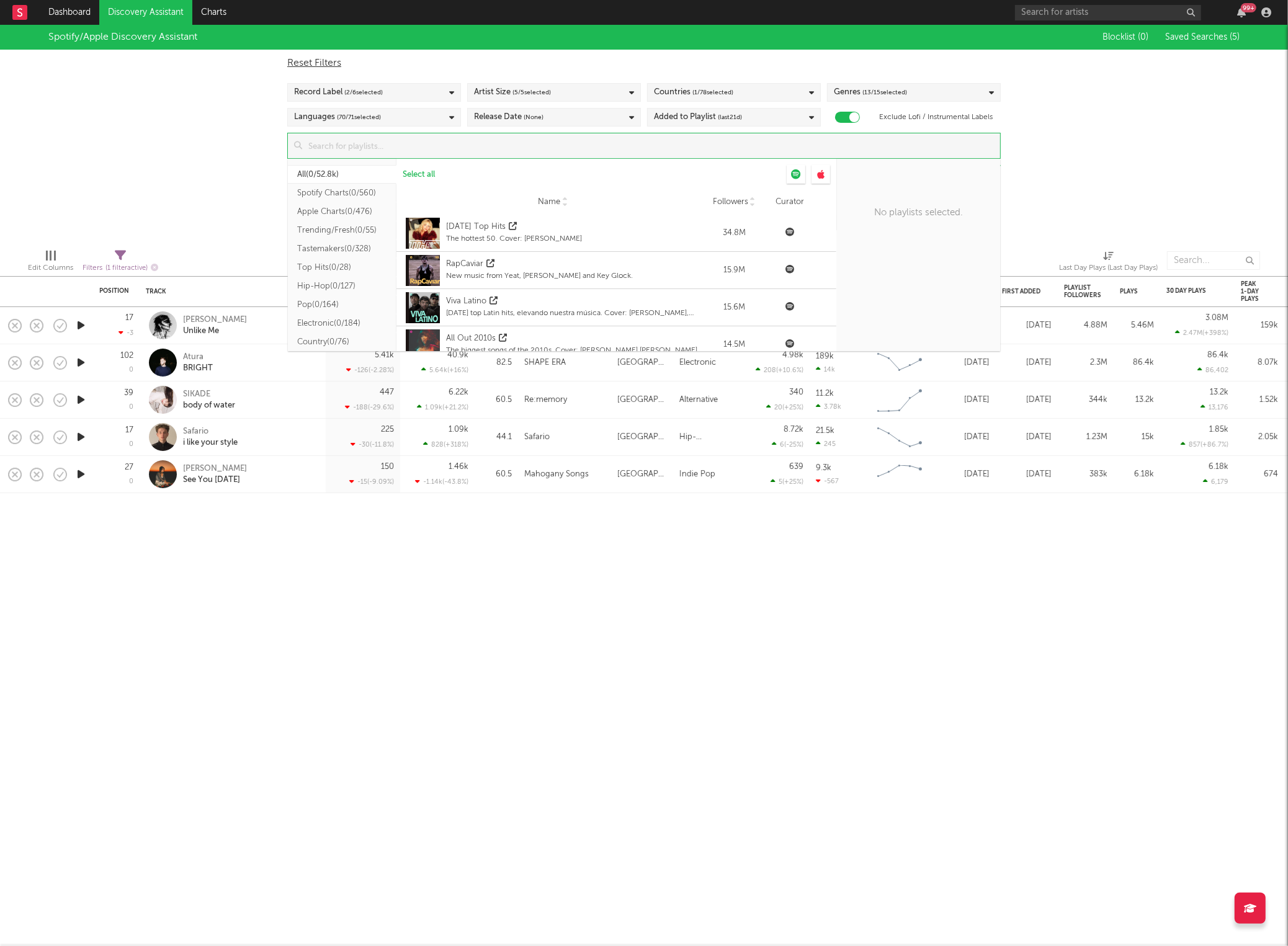
click at [213, 186] on div "Spotify/Apple Discovery Assistant Blocklist ( 0 ) Saved Searches ( 5 ) Reset Fi…" at bounding box center [644, 132] width 1288 height 214
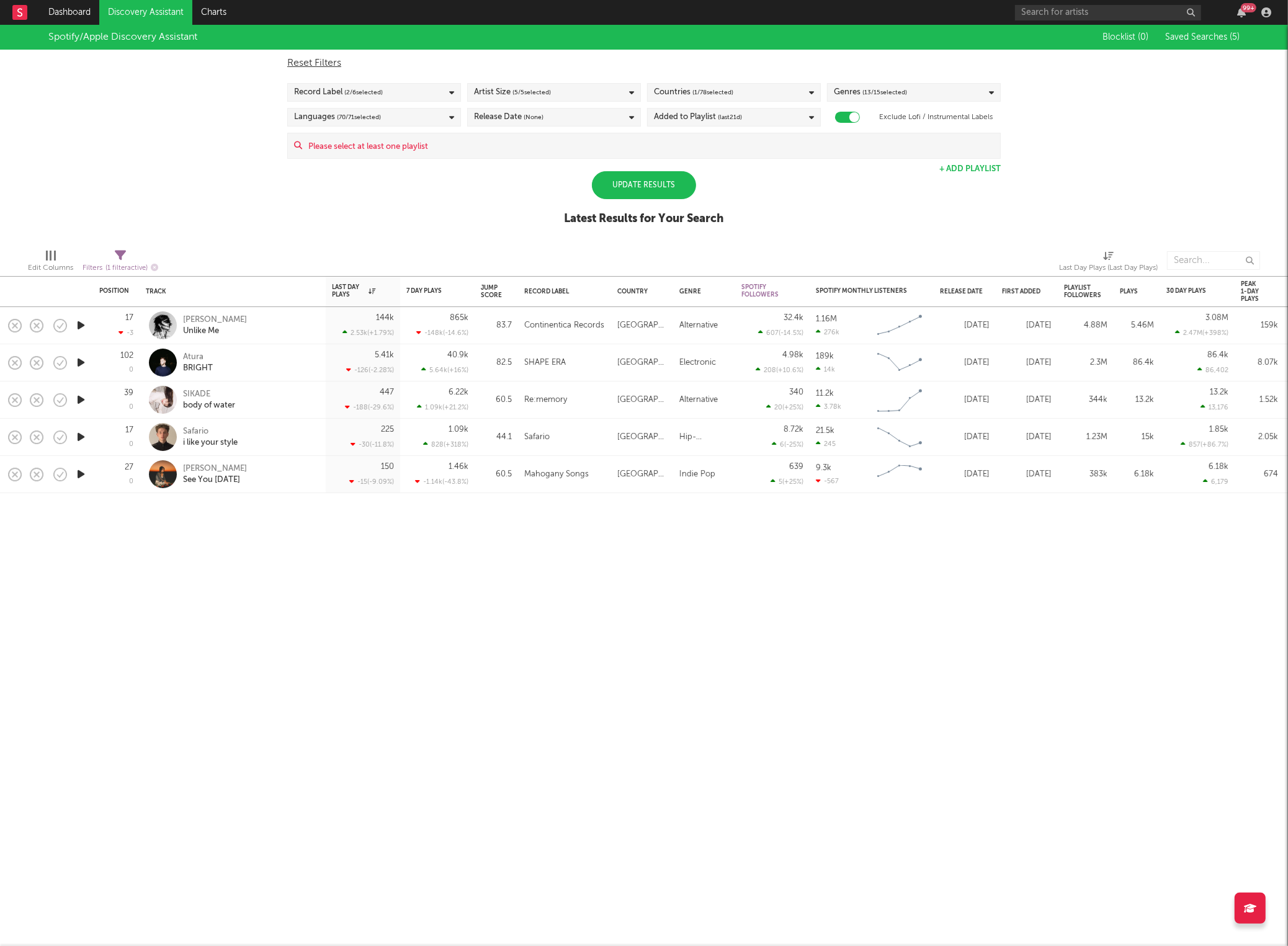
click at [632, 185] on div "Update Results" at bounding box center [644, 185] width 104 height 28
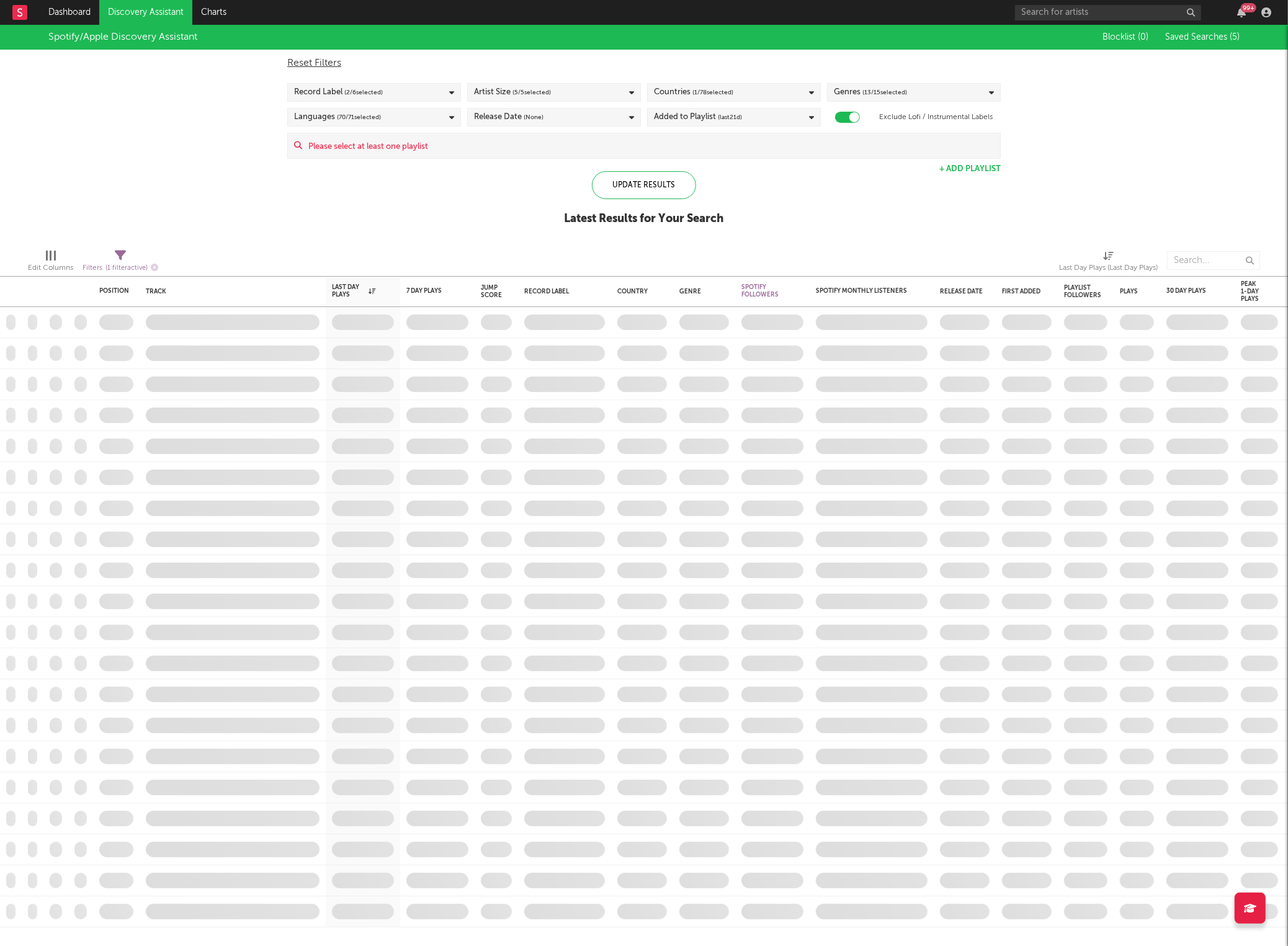
click at [373, 147] on input at bounding box center [651, 146] width 698 height 25
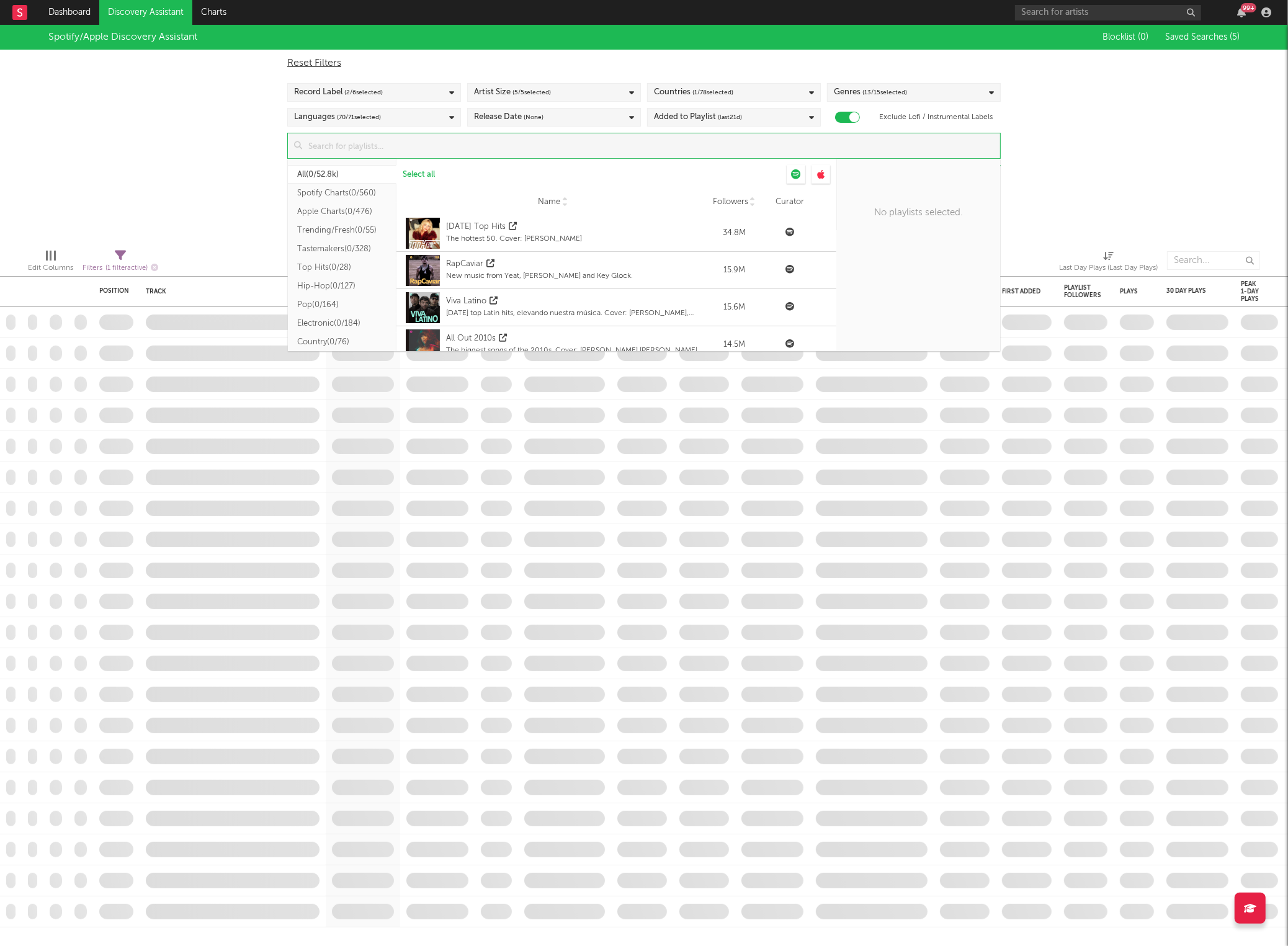
click at [164, 179] on div "Spotify/Apple Discovery Assistant Blocklist ( 0 ) Saved Searches ( 5 ) Reset Fi…" at bounding box center [644, 132] width 1288 height 214
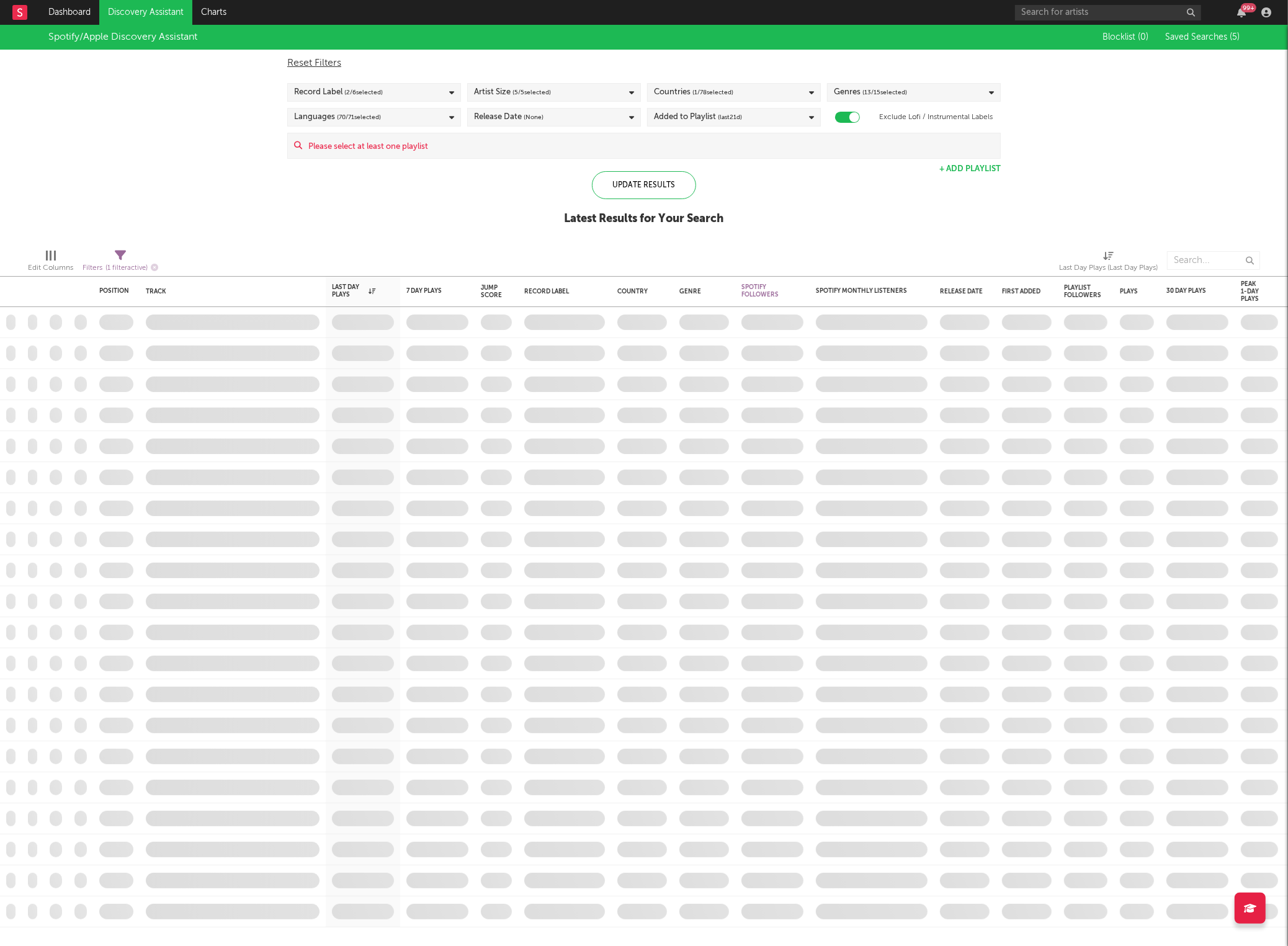
click at [148, 16] on link "Discovery Assistant" at bounding box center [146, 12] width 93 height 25
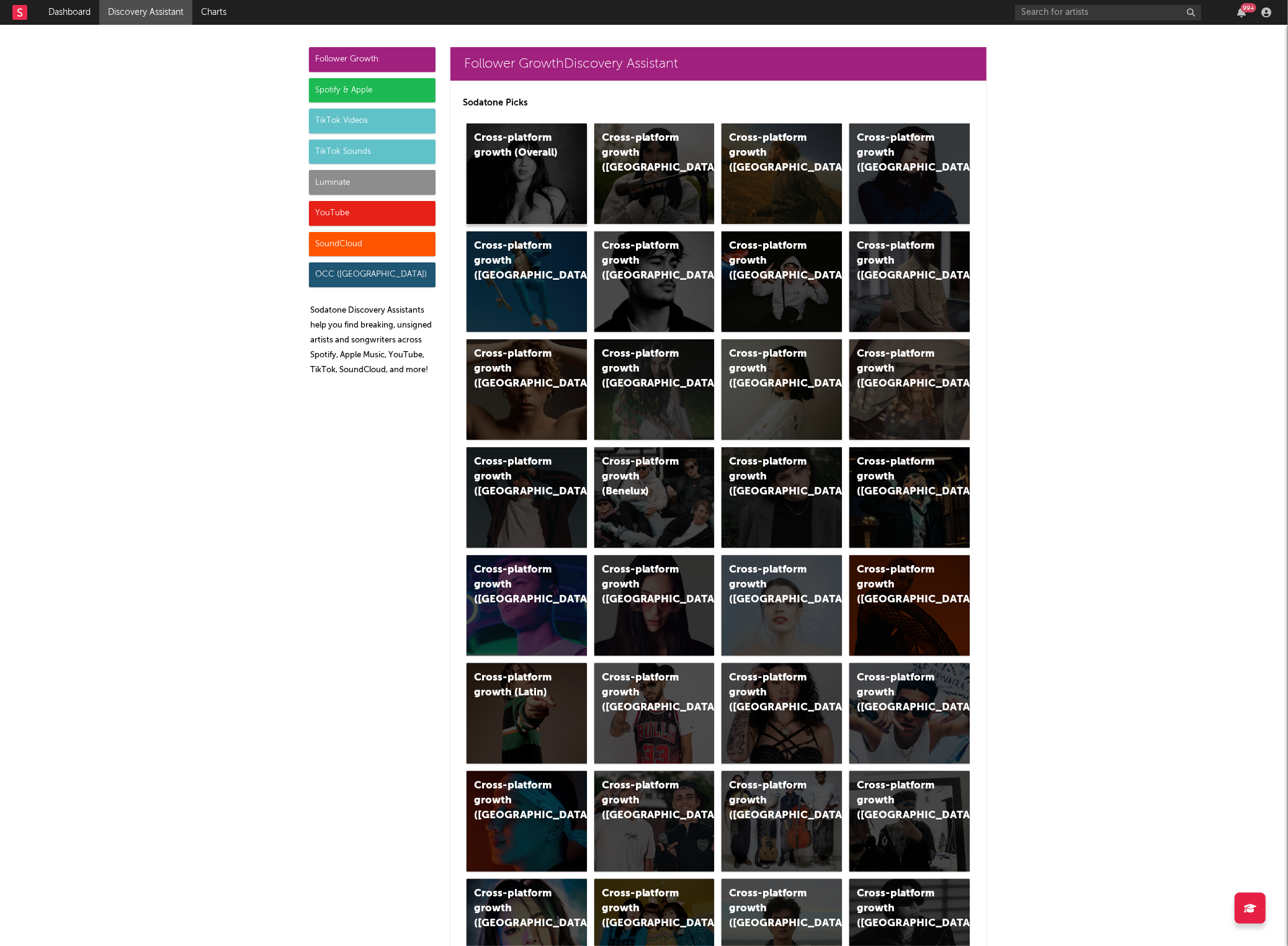
click at [504, 177] on div "Cross-platform growth (Overall)" at bounding box center [526, 173] width 121 height 101
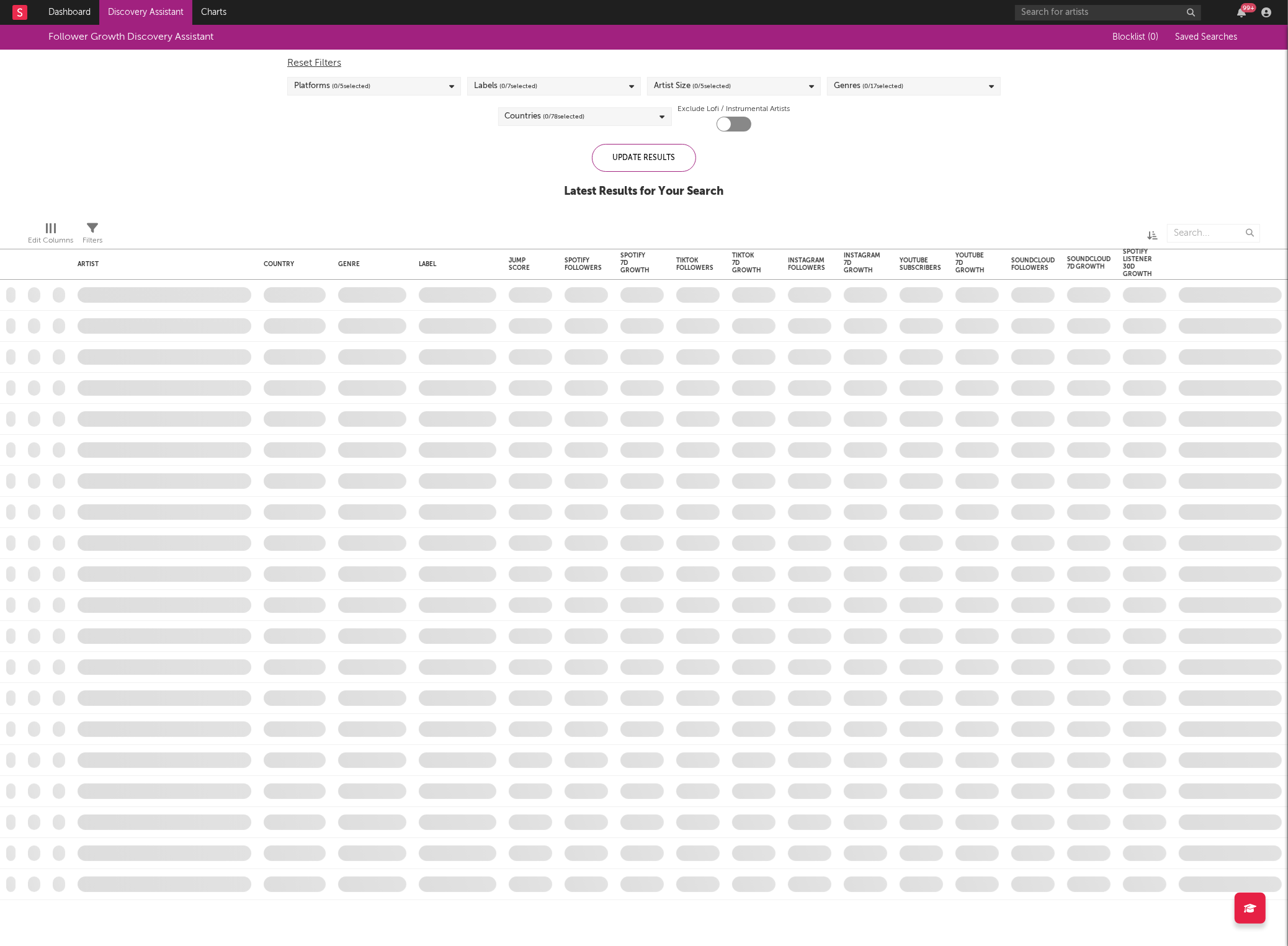
checkbox input "true"
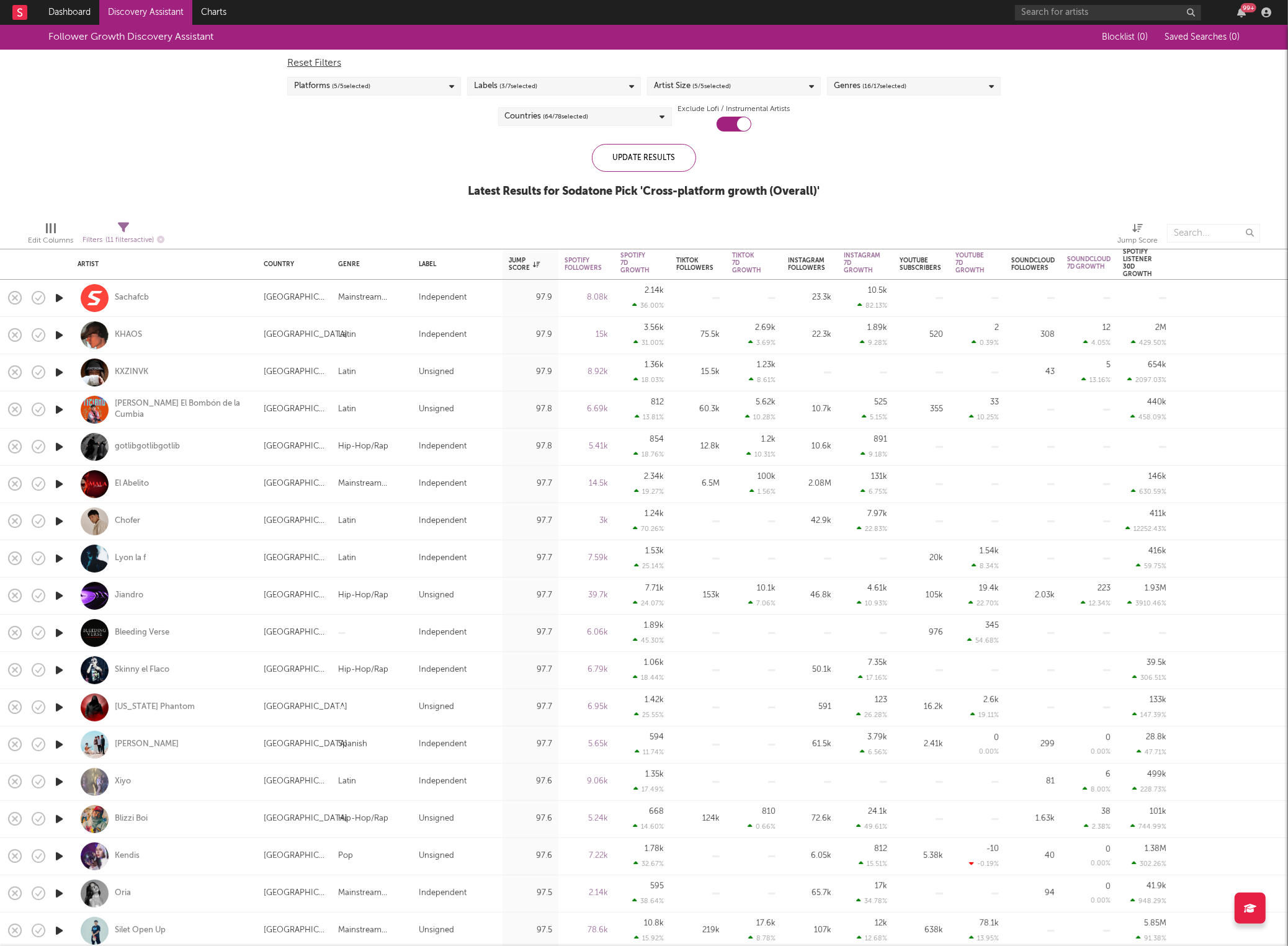
click at [560, 118] on span "( 64 / 78 selected)" at bounding box center [566, 116] width 45 height 15
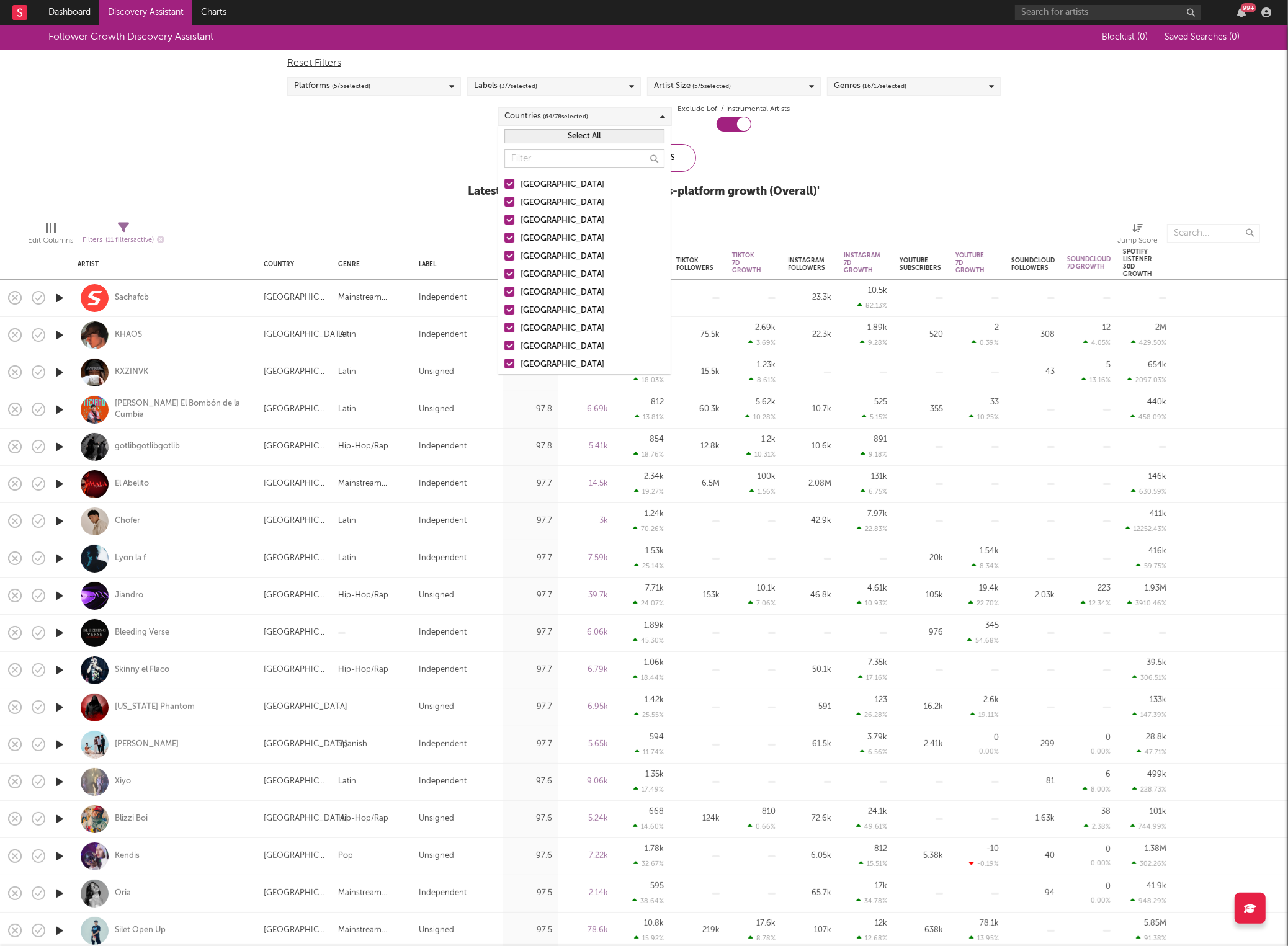
click at [559, 139] on button "Select All" at bounding box center [584, 136] width 160 height 14
click at [560, 134] on button "Deselect All" at bounding box center [584, 136] width 160 height 14
click at [551, 153] on input "text" at bounding box center [584, 159] width 160 height 19
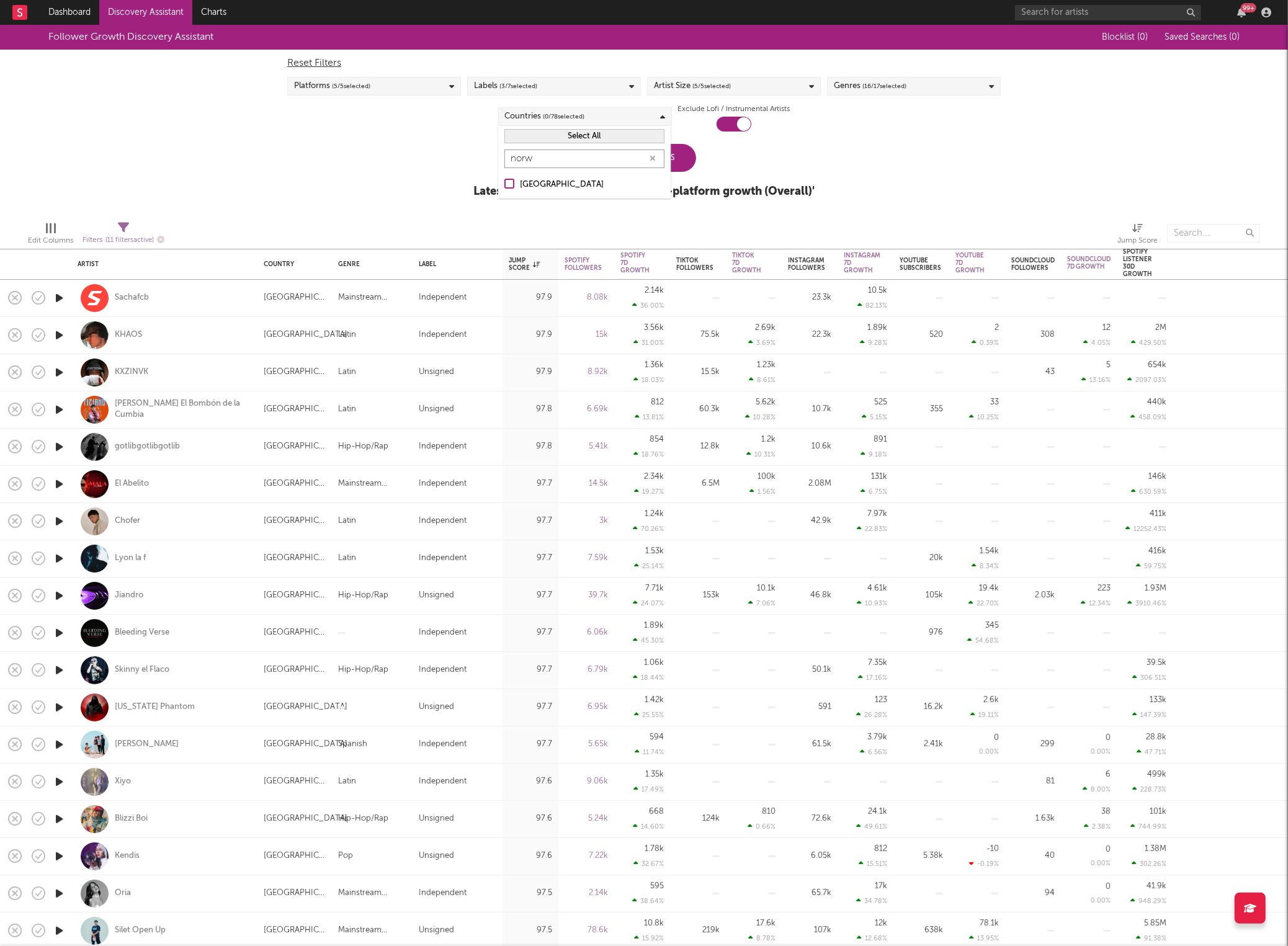
type input "norw"
click at [567, 188] on div "[GEOGRAPHIC_DATA]" at bounding box center [592, 184] width 144 height 15
click at [504, 188] on input "[GEOGRAPHIC_DATA]" at bounding box center [504, 184] width 0 height 15
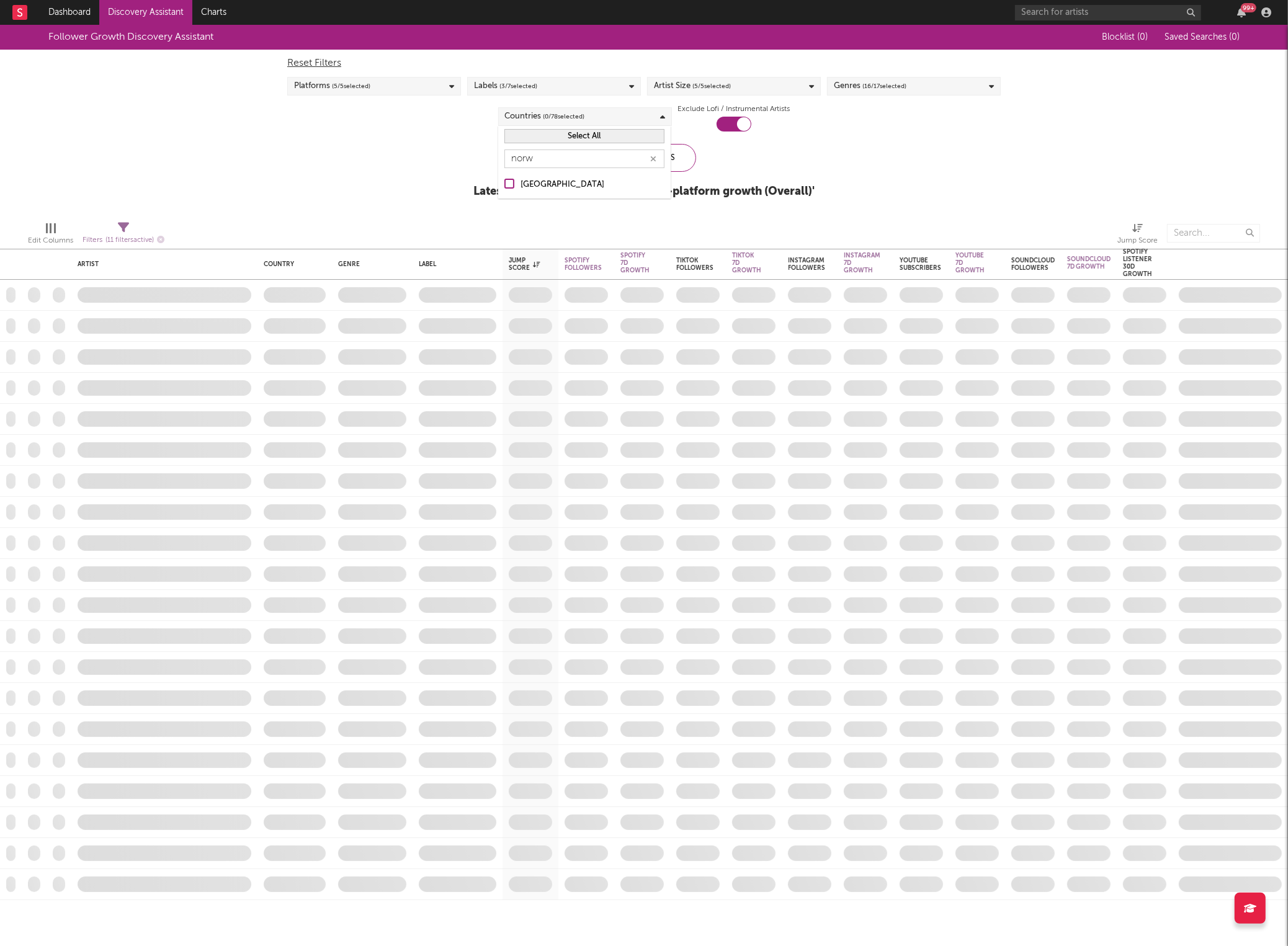
click at [426, 148] on div "Follower Growth Discovery Assistant Blocklist ( 0 ) Saved Searches ( 0 ) Reset …" at bounding box center [644, 118] width 1288 height 187
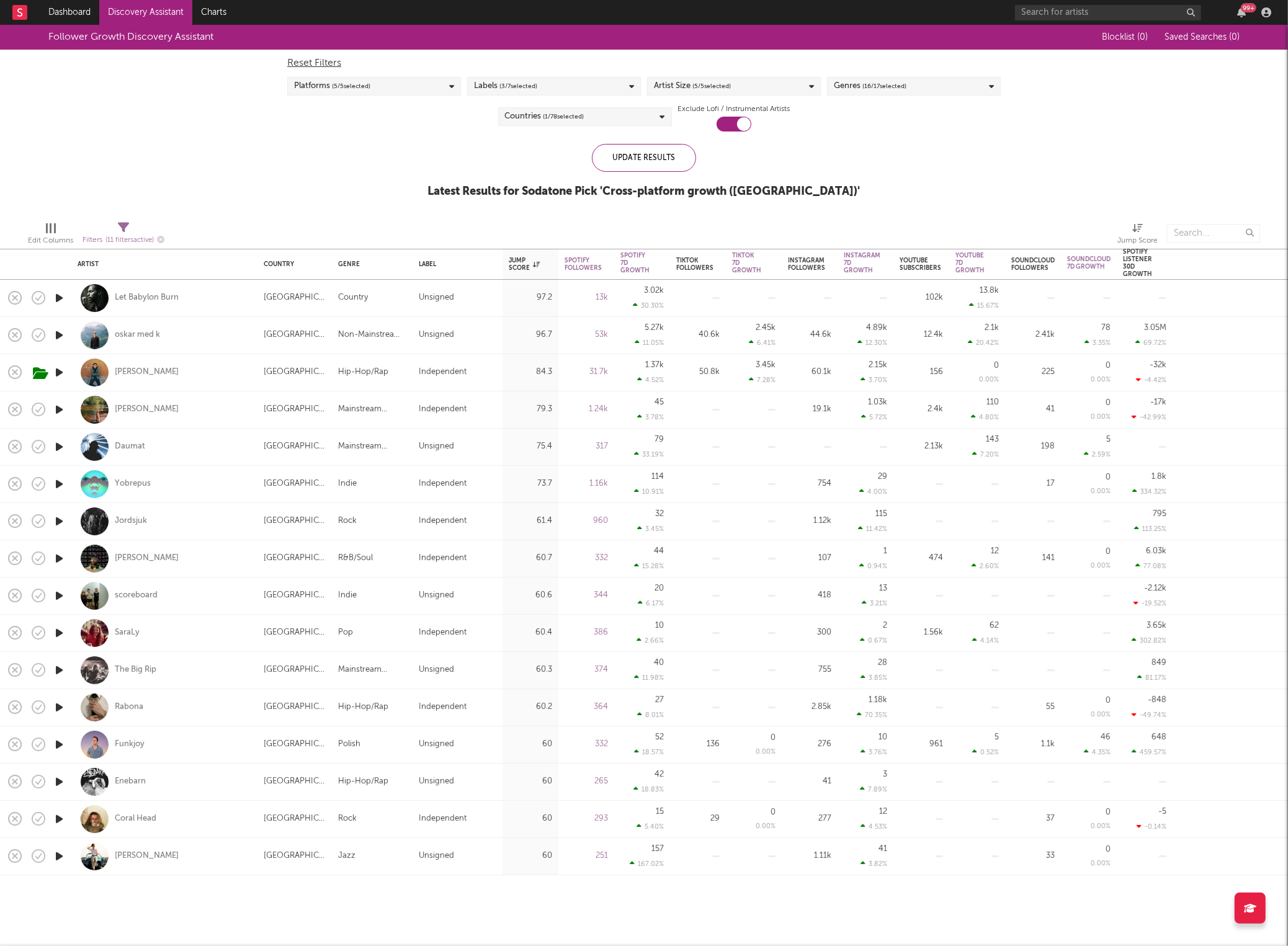
click at [384, 135] on div "Follower Growth Discovery Assistant Blocklist ( 0 ) Saved Searches ( 0 ) Reset …" at bounding box center [644, 118] width 1288 height 187
click at [402, 88] on div "Platforms ( 5 / 5 selected)" at bounding box center [373, 86] width 173 height 19
click at [396, 91] on div "Platforms ( 5 / 5 selected)" at bounding box center [373, 86] width 173 height 19
click at [181, 151] on div "Follower Growth Discovery Assistant Blocklist ( 0 ) Saved Searches ( 0 ) Reset …" at bounding box center [644, 118] width 1288 height 187
